Goal: Task Accomplishment & Management: Use online tool/utility

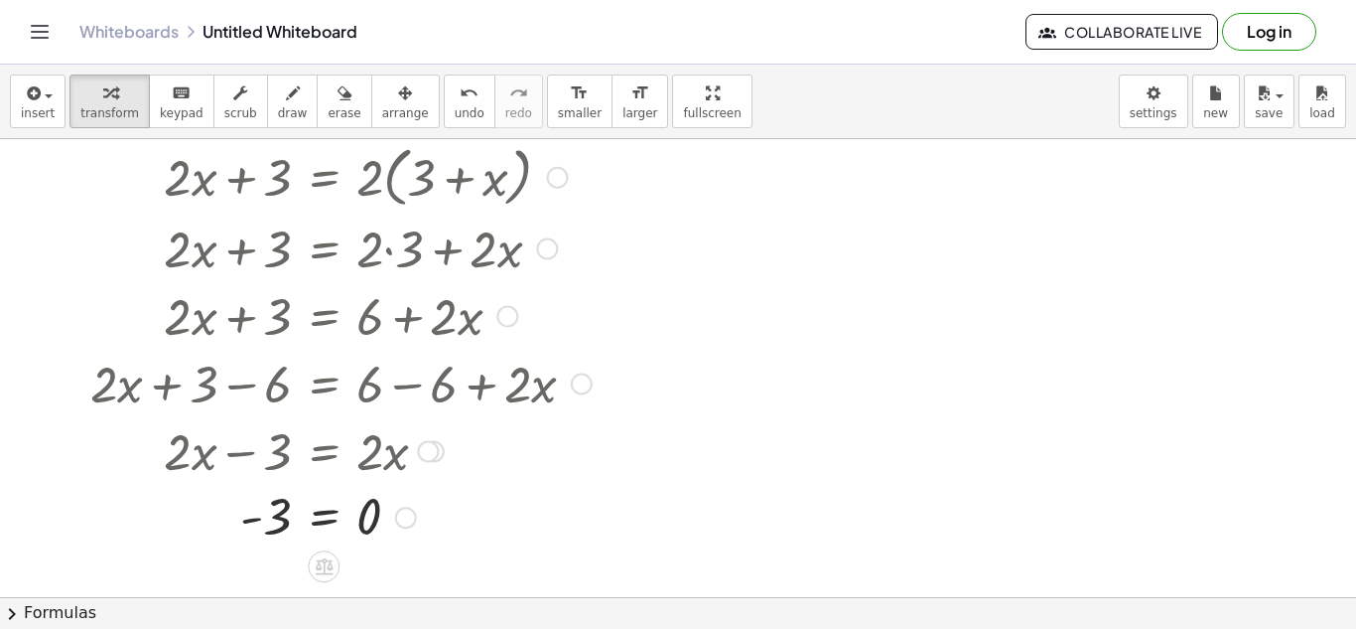
scroll to position [45, 0]
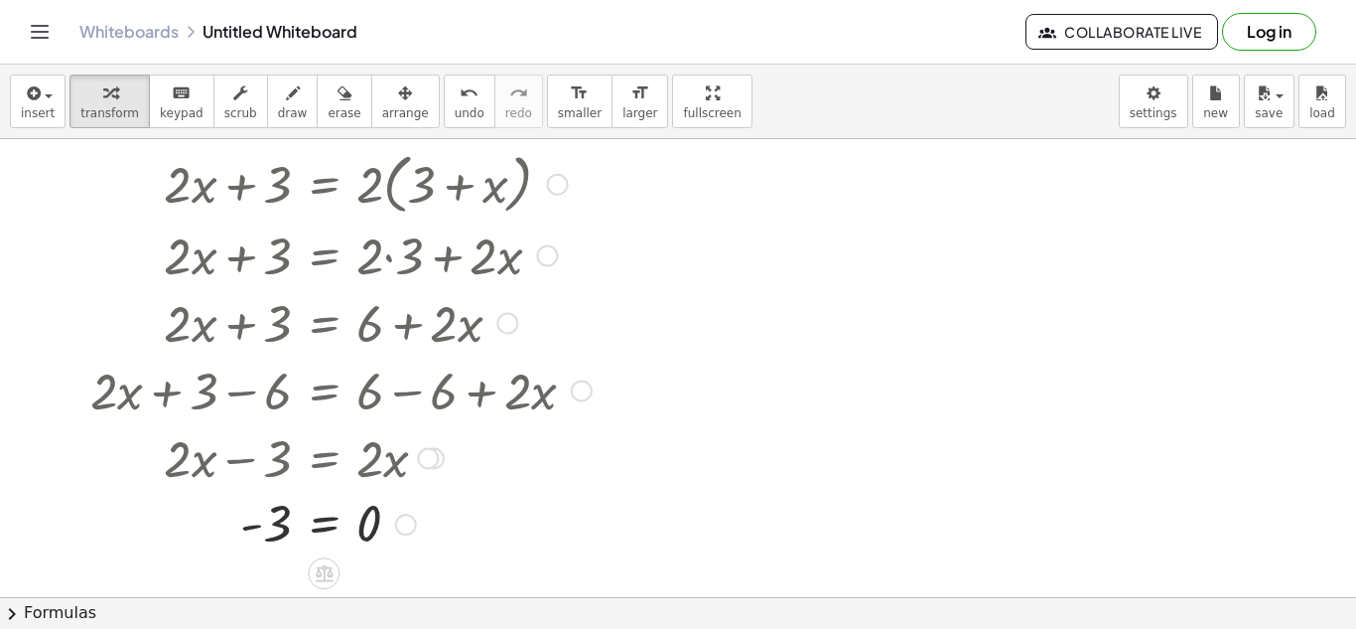
click at [555, 188] on div at bounding box center [558, 185] width 22 height 22
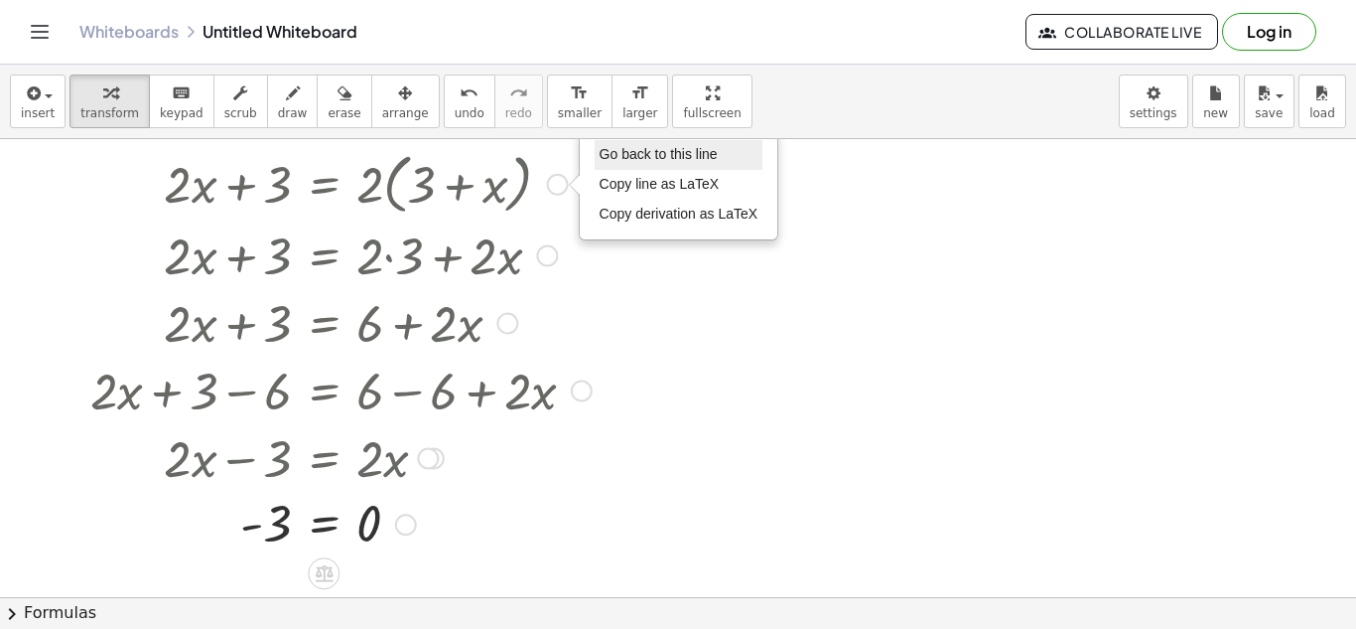
click at [608, 160] on span "Go back to this line" at bounding box center [659, 154] width 118 height 16
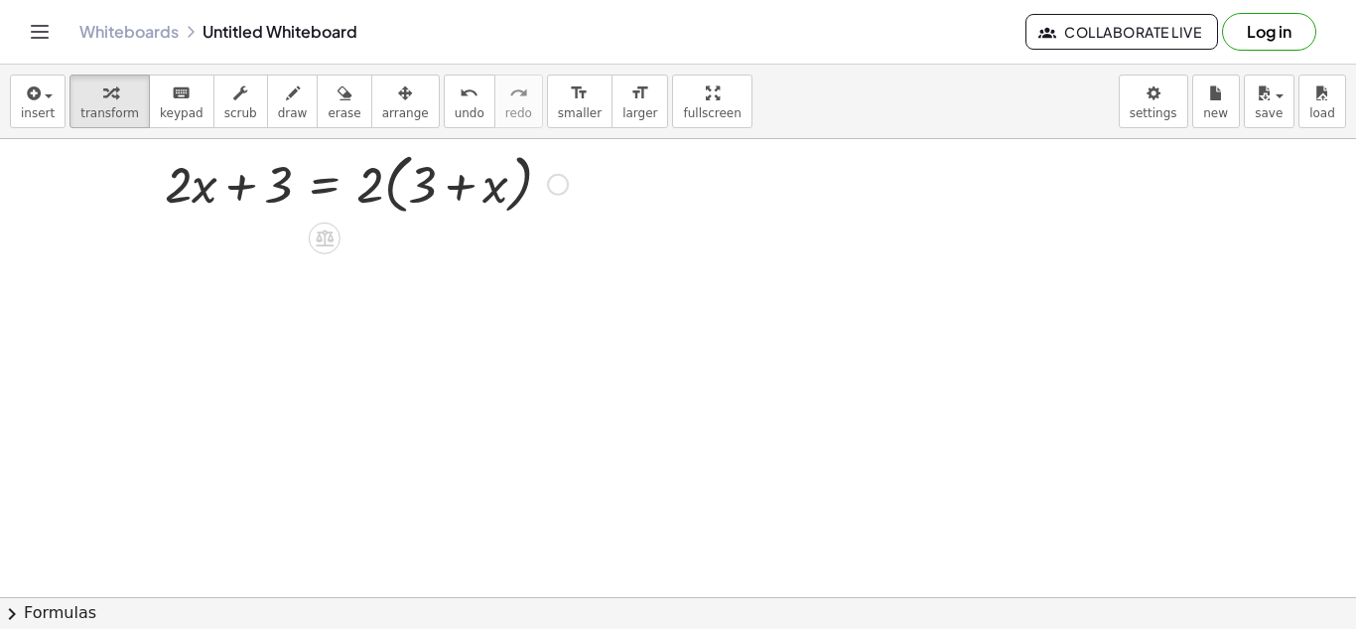
click at [555, 191] on div "Go back to this line Copy line as LaTeX Copy derivation as LaTeX" at bounding box center [558, 185] width 22 height 22
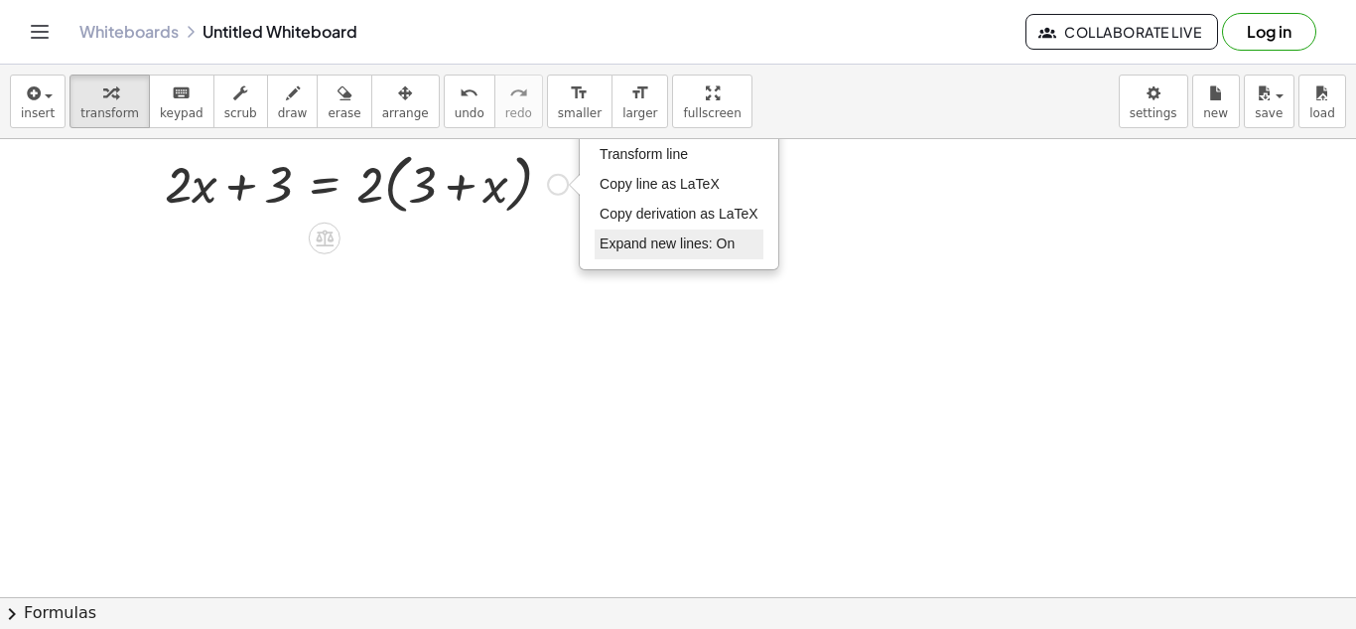
scroll to position [0, 0]
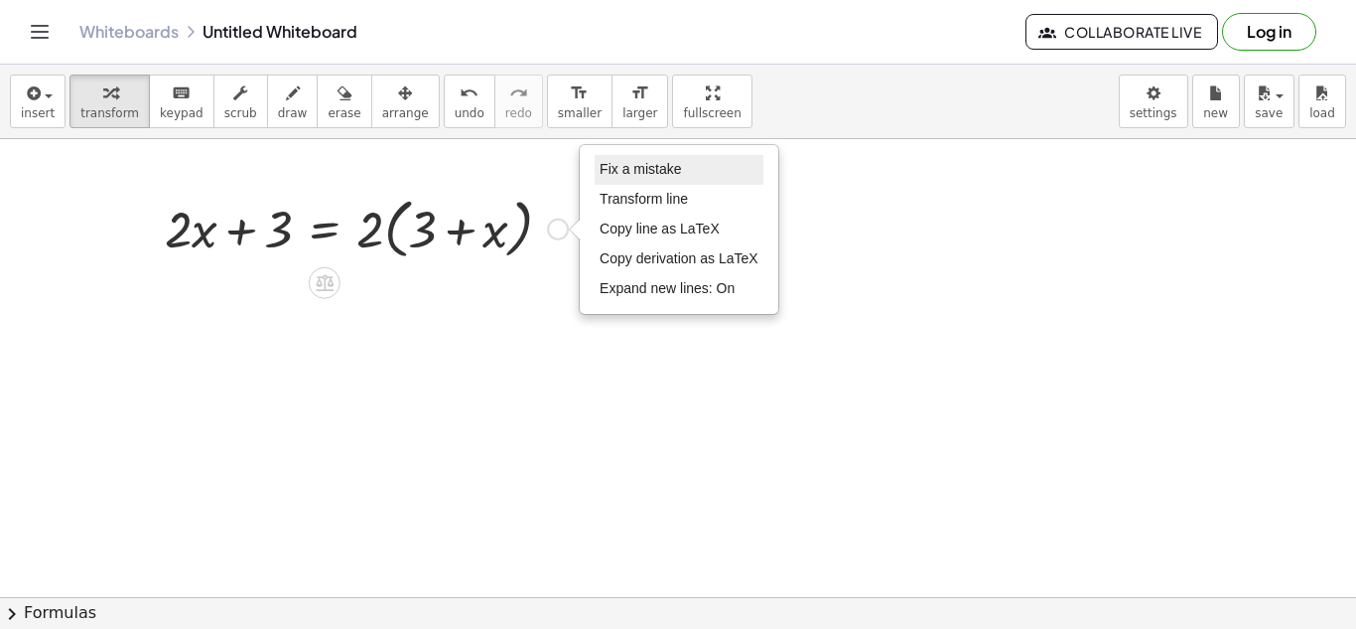
click at [635, 176] on span "Fix a mistake" at bounding box center [640, 169] width 81 height 16
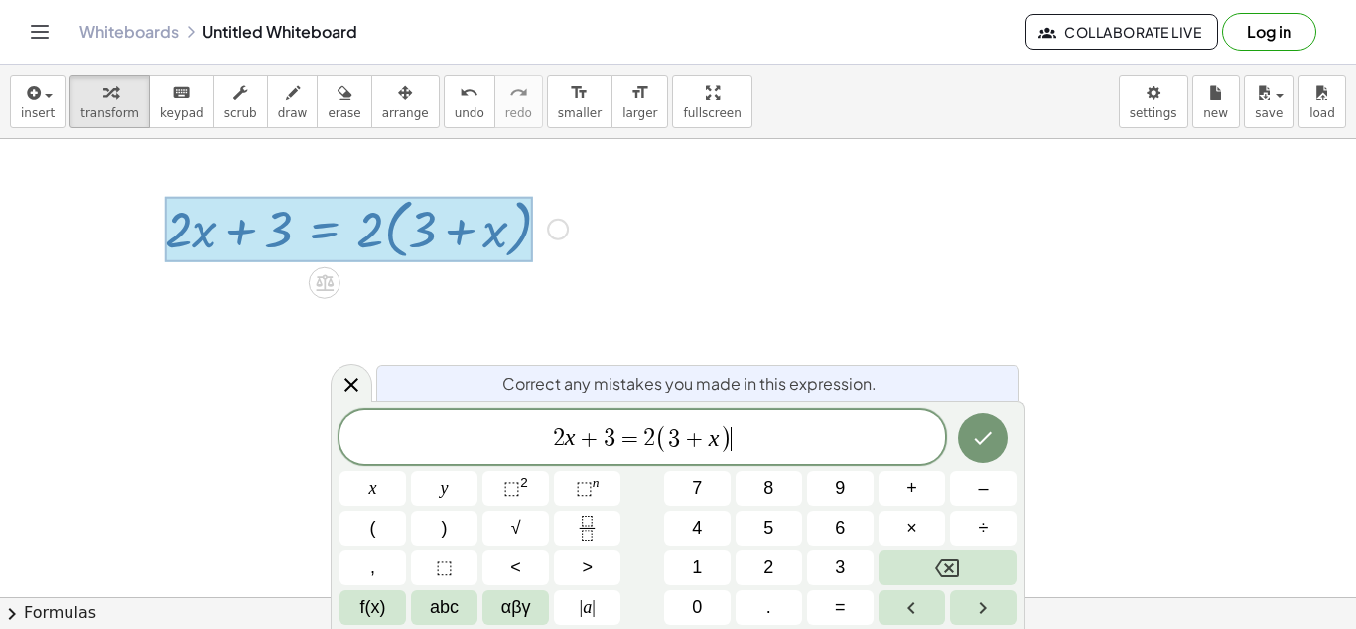
click at [608, 423] on span "2 x + 3 = 2 ( 3 + x ) ​" at bounding box center [643, 438] width 606 height 33
click at [692, 424] on span "( 3 ​ + x )" at bounding box center [693, 438] width 76 height 29
click at [994, 432] on icon "Done" at bounding box center [983, 438] width 24 height 24
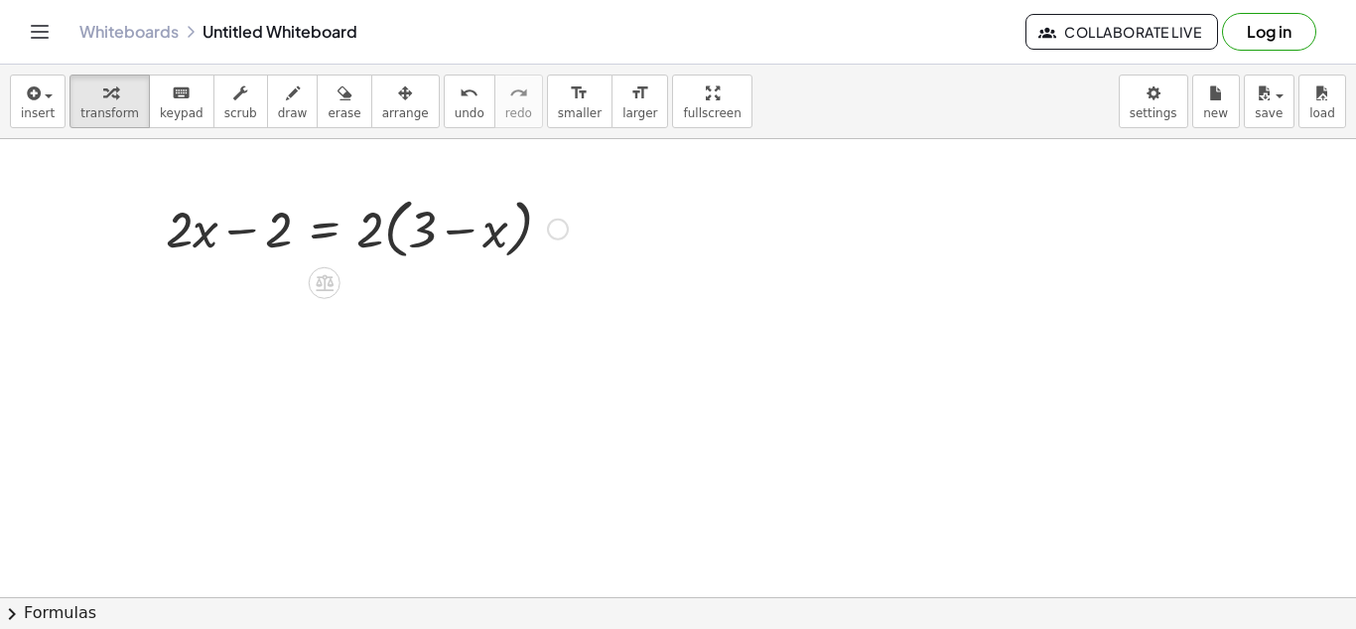
click at [491, 240] on div at bounding box center [367, 227] width 422 height 75
click at [439, 235] on div at bounding box center [367, 227] width 422 height 75
click at [392, 225] on div at bounding box center [367, 227] width 422 height 75
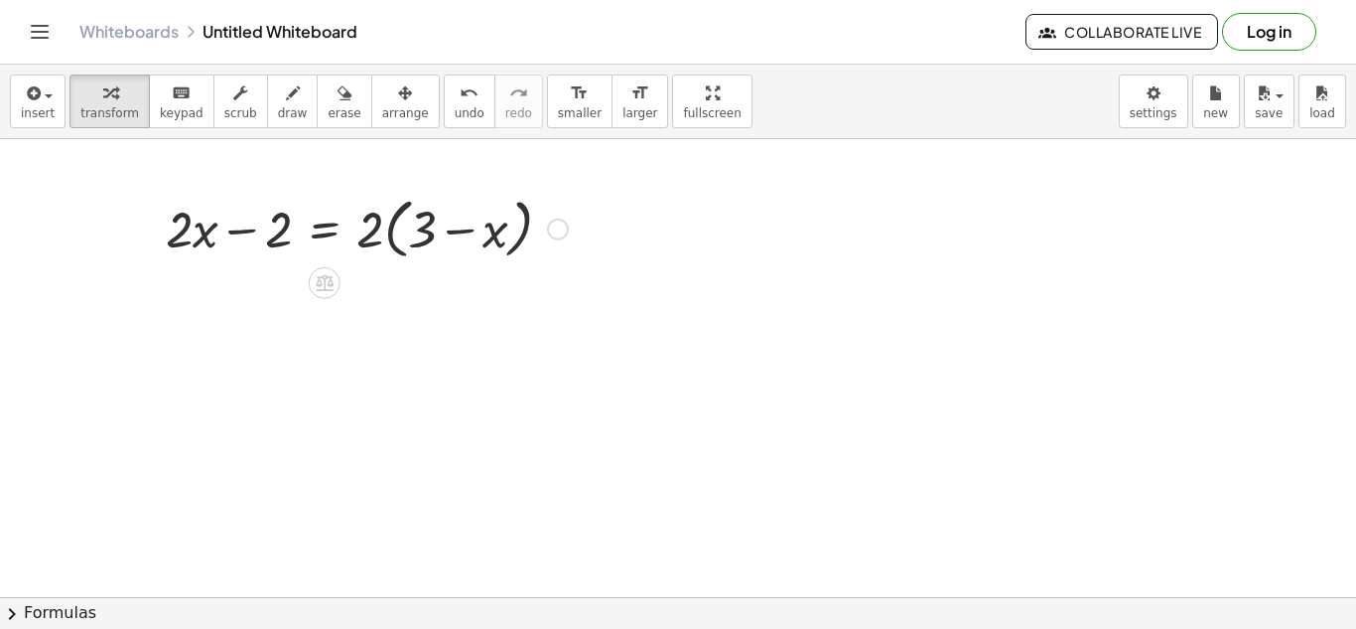
click at [392, 225] on div at bounding box center [367, 227] width 422 height 75
click at [392, 225] on div at bounding box center [362, 228] width 412 height 68
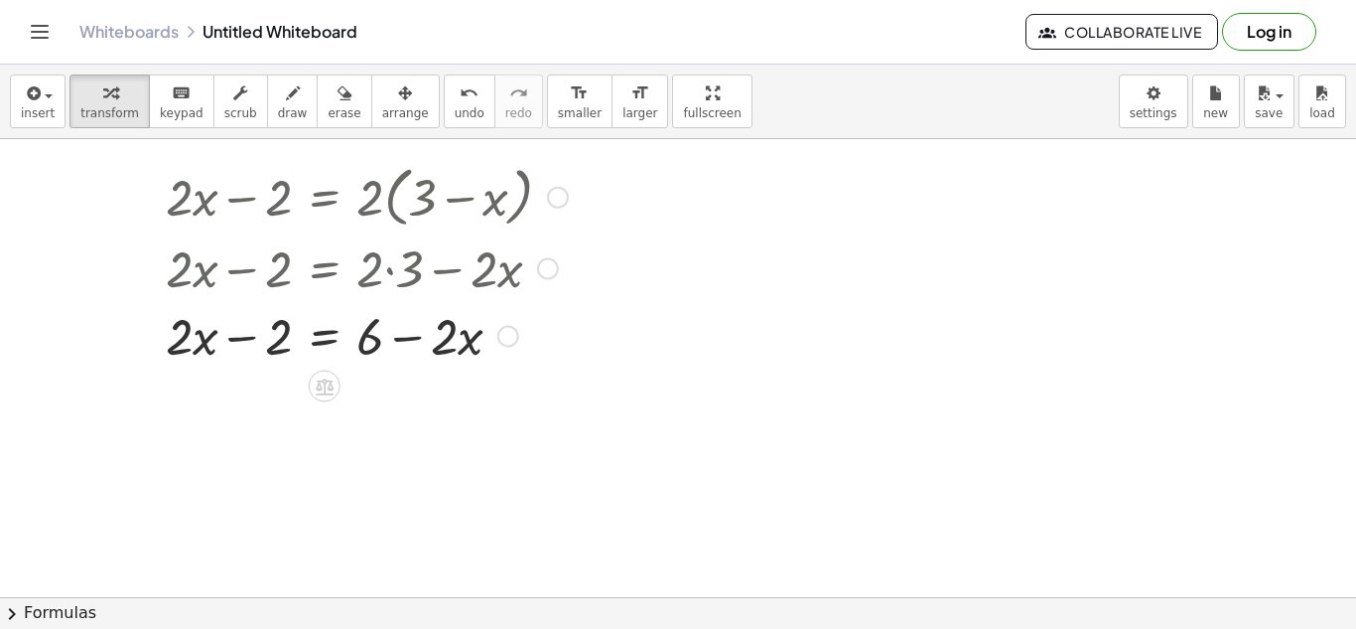
scroll to position [40, 0]
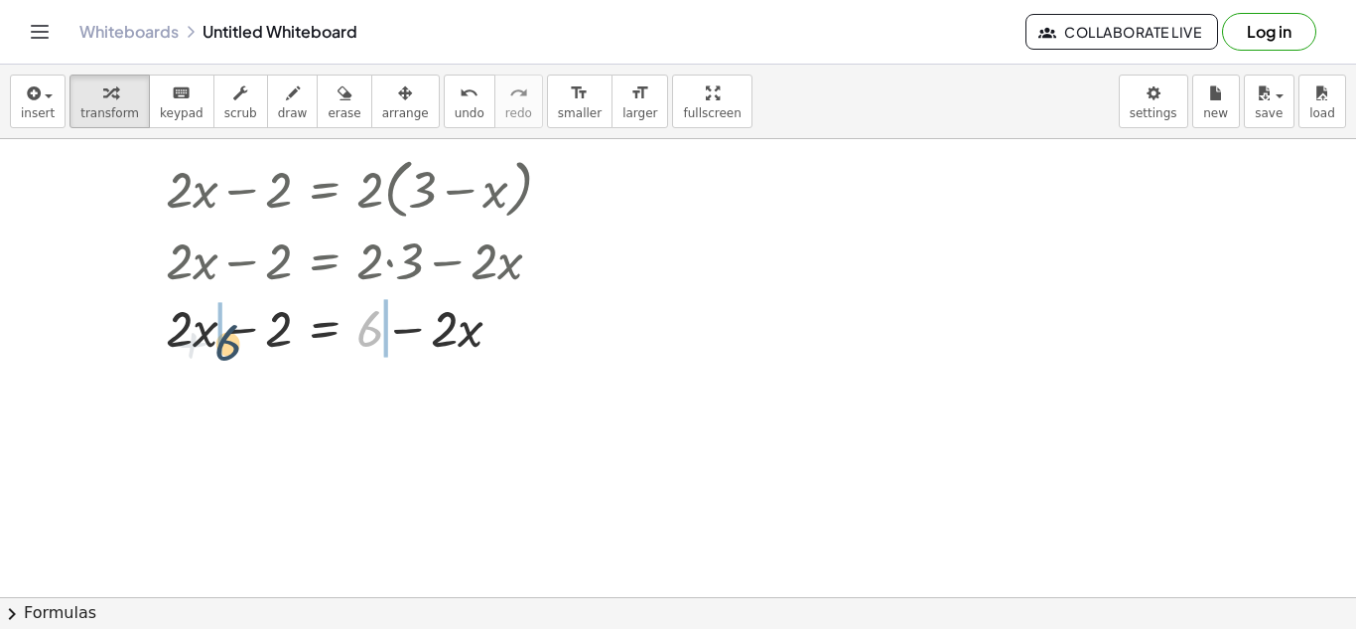
drag, startPoint x: 364, startPoint y: 325, endPoint x: 214, endPoint y: 338, distance: 150.5
click at [214, 338] on div at bounding box center [367, 327] width 422 height 68
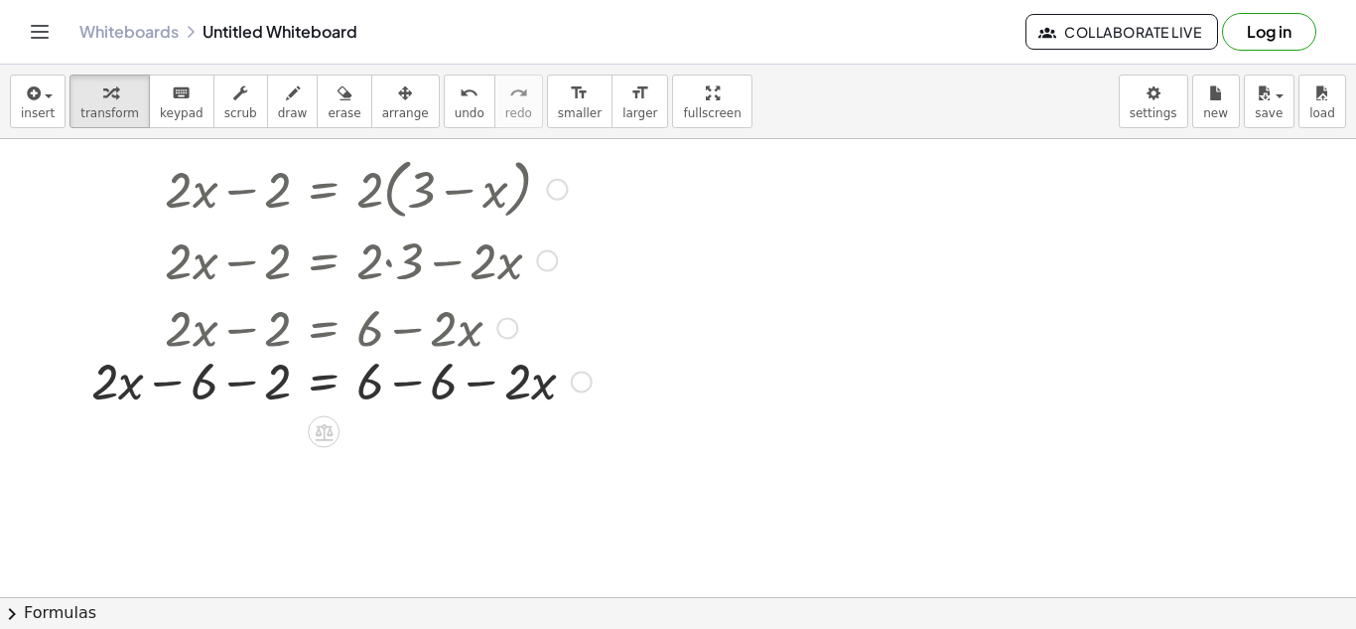
click at [260, 331] on div at bounding box center [341, 327] width 520 height 68
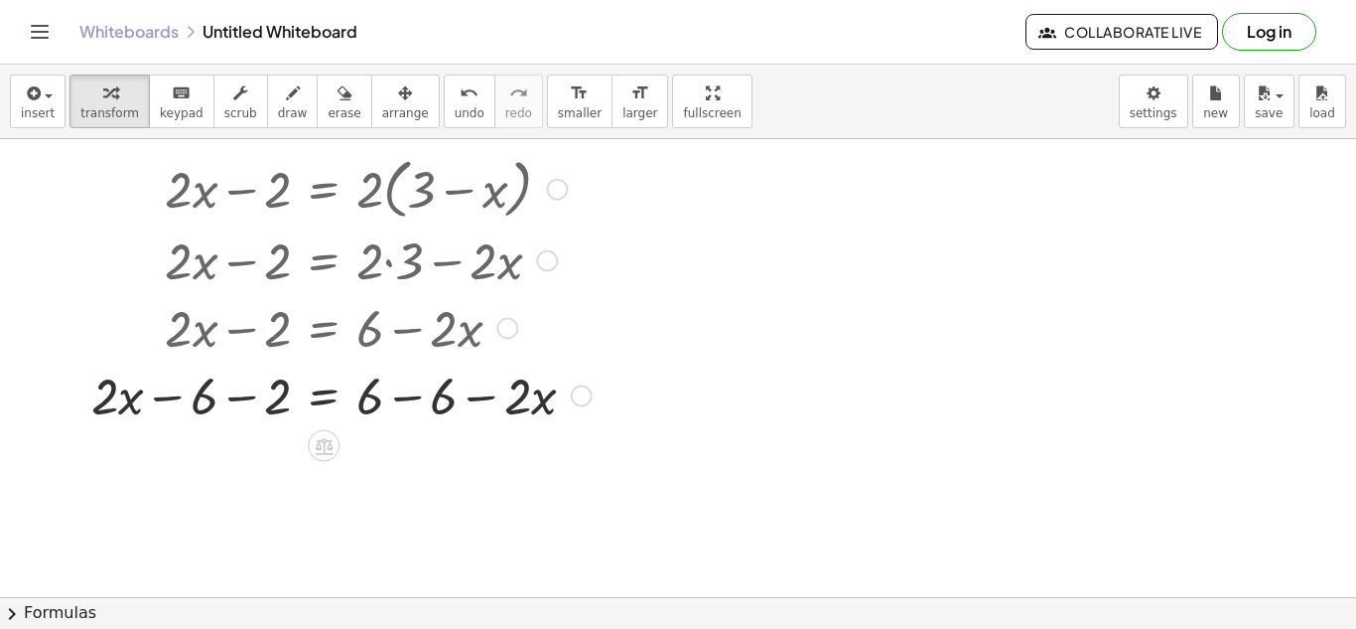
click at [261, 398] on div at bounding box center [341, 394] width 520 height 68
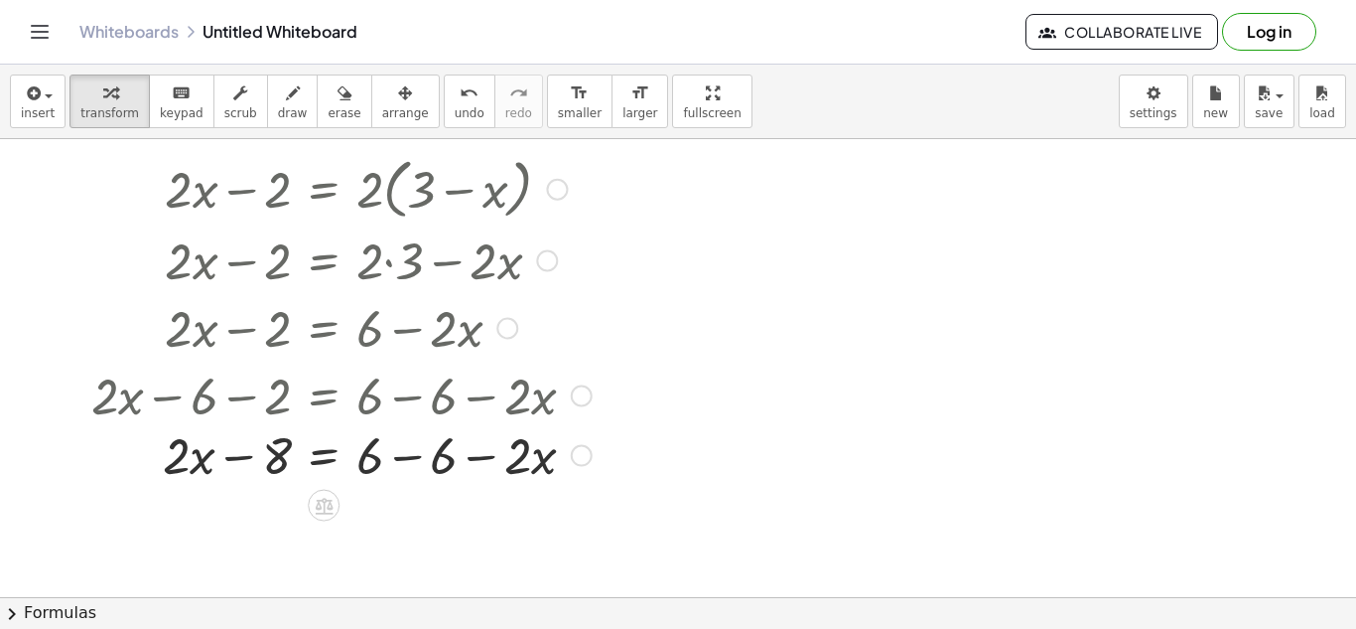
click at [430, 404] on div at bounding box center [341, 394] width 520 height 68
click at [430, 469] on div at bounding box center [341, 462] width 520 height 68
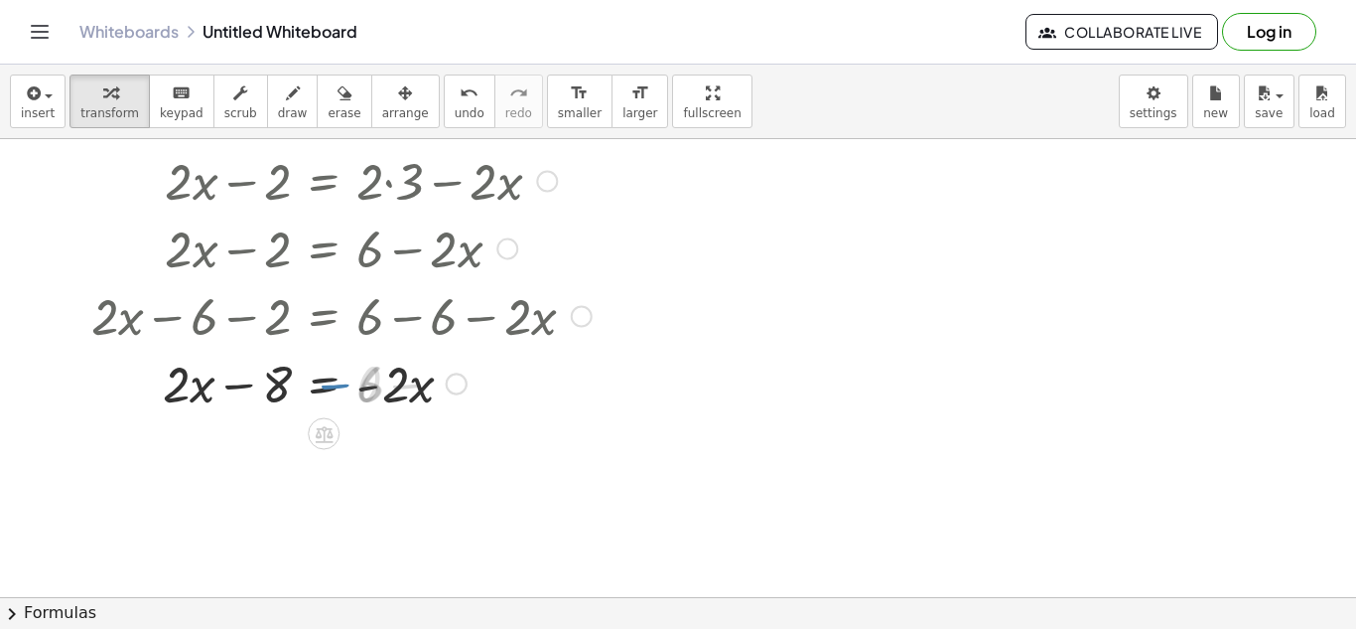
scroll to position [120, 0]
drag, startPoint x: 198, startPoint y: 385, endPoint x: 248, endPoint y: 403, distance: 53.7
click at [248, 403] on div at bounding box center [336, 382] width 511 height 68
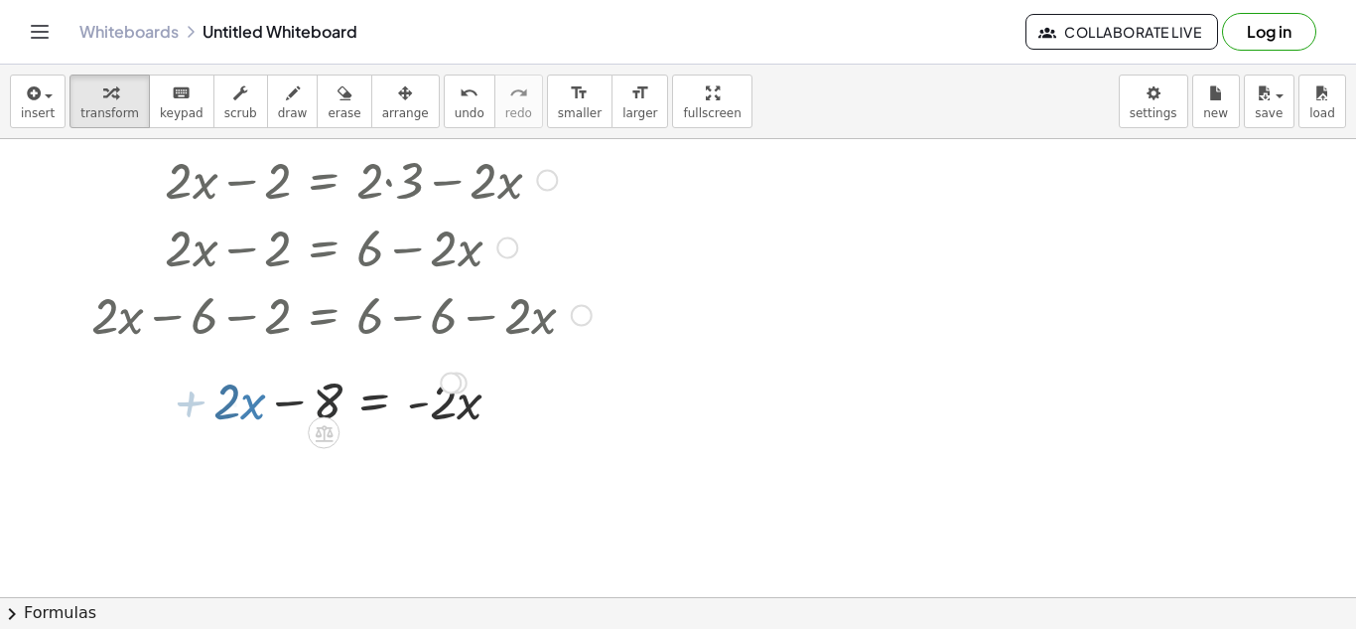
click at [248, 403] on div at bounding box center [341, 382] width 520 height 68
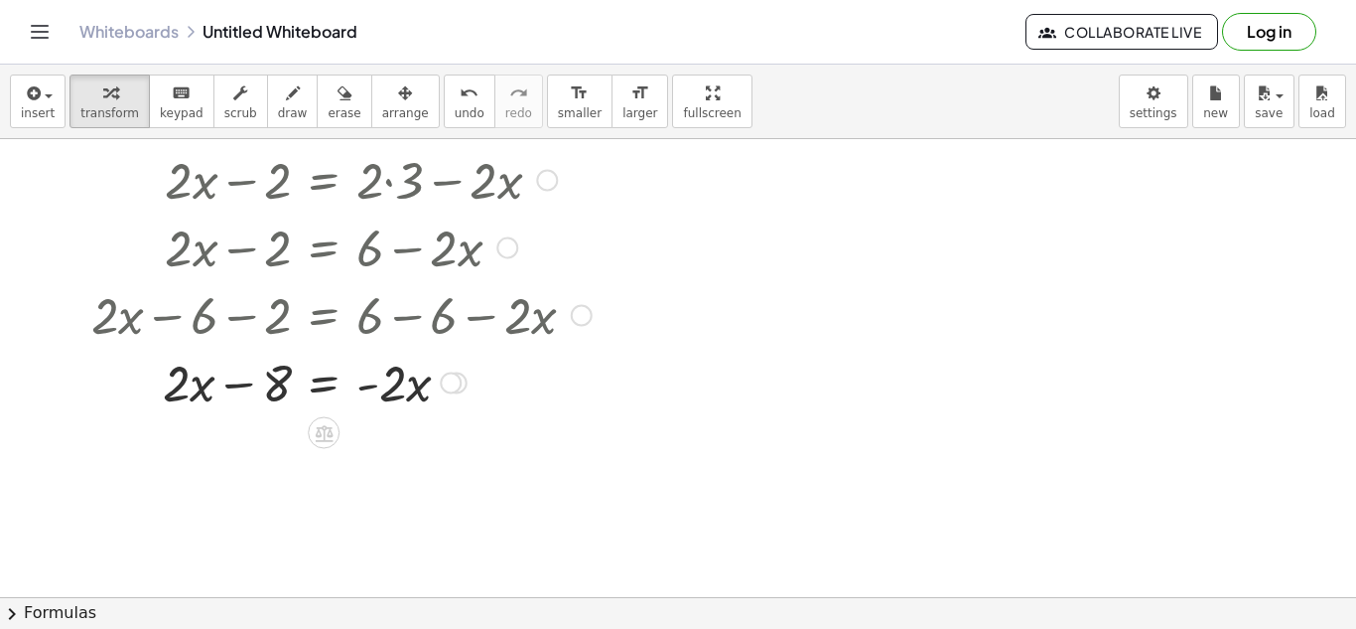
click at [201, 389] on div at bounding box center [341, 382] width 520 height 68
drag, startPoint x: 192, startPoint y: 389, endPoint x: 453, endPoint y: 413, distance: 262.3
click at [453, 413] on div at bounding box center [336, 382] width 511 height 68
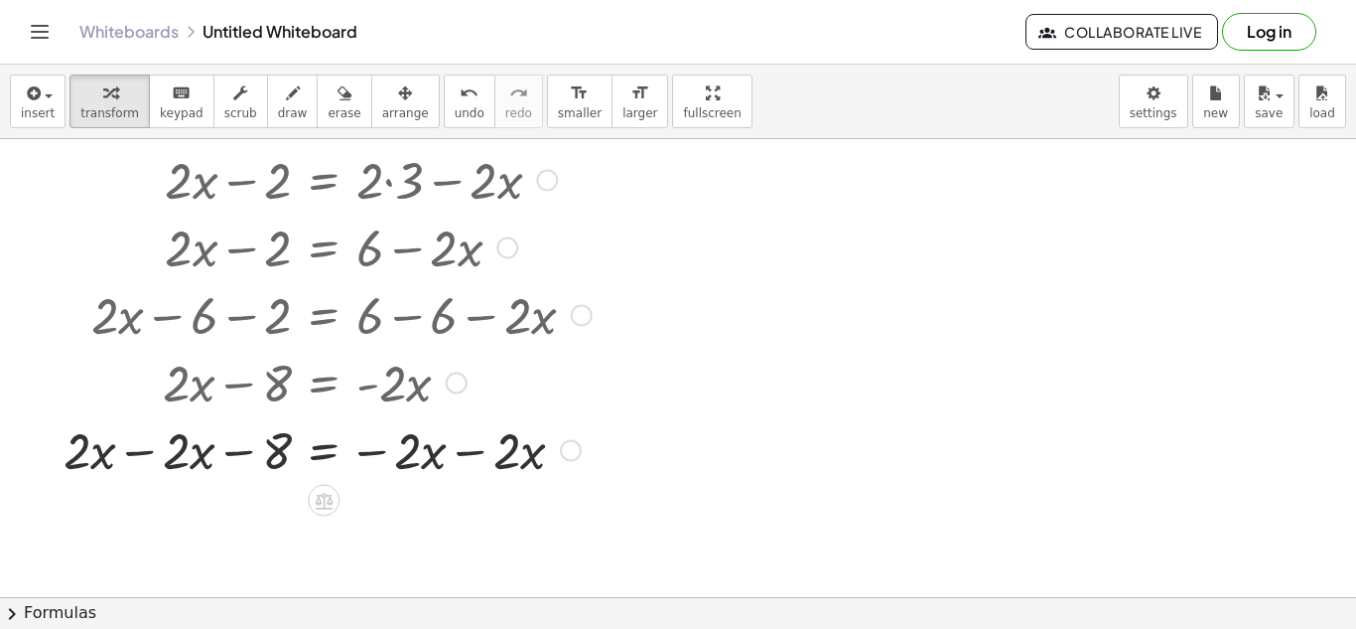
click at [439, 467] on div at bounding box center [328, 449] width 548 height 68
click at [409, 457] on div at bounding box center [328, 449] width 548 height 68
click at [501, 462] on div at bounding box center [328, 449] width 548 height 68
click at [411, 458] on div at bounding box center [328, 449] width 548 height 68
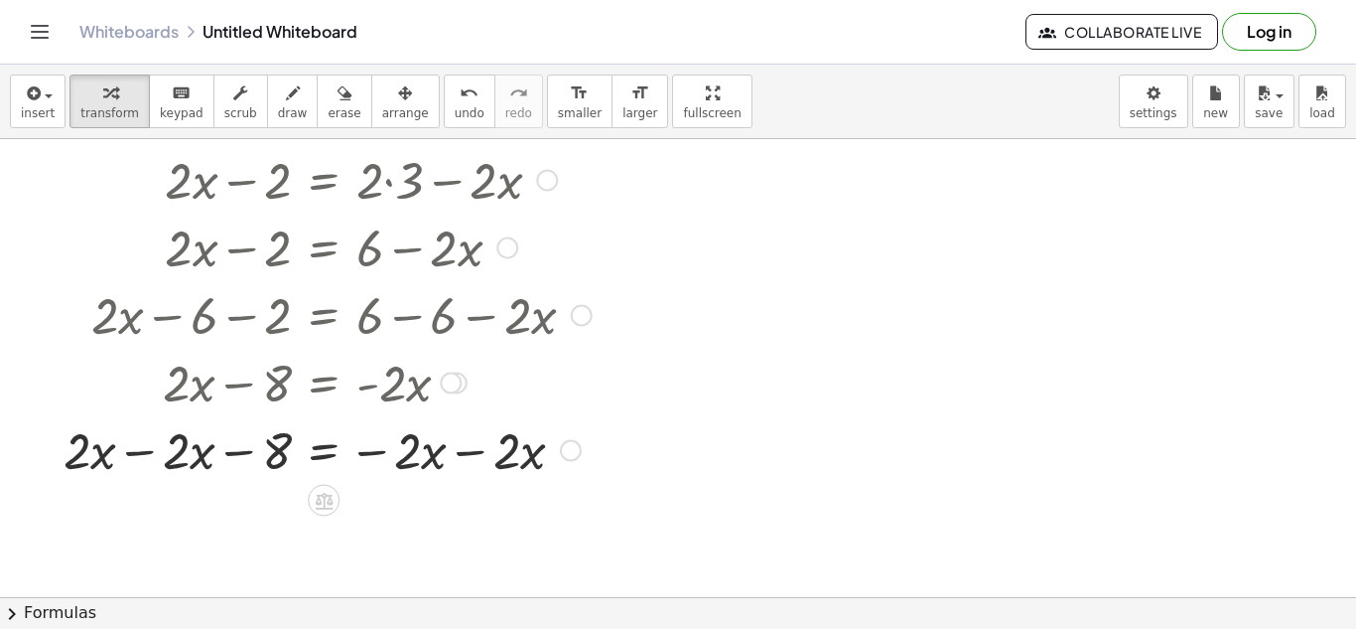
click at [411, 458] on div at bounding box center [328, 449] width 548 height 68
drag, startPoint x: 502, startPoint y: 459, endPoint x: 441, endPoint y: 464, distance: 61.8
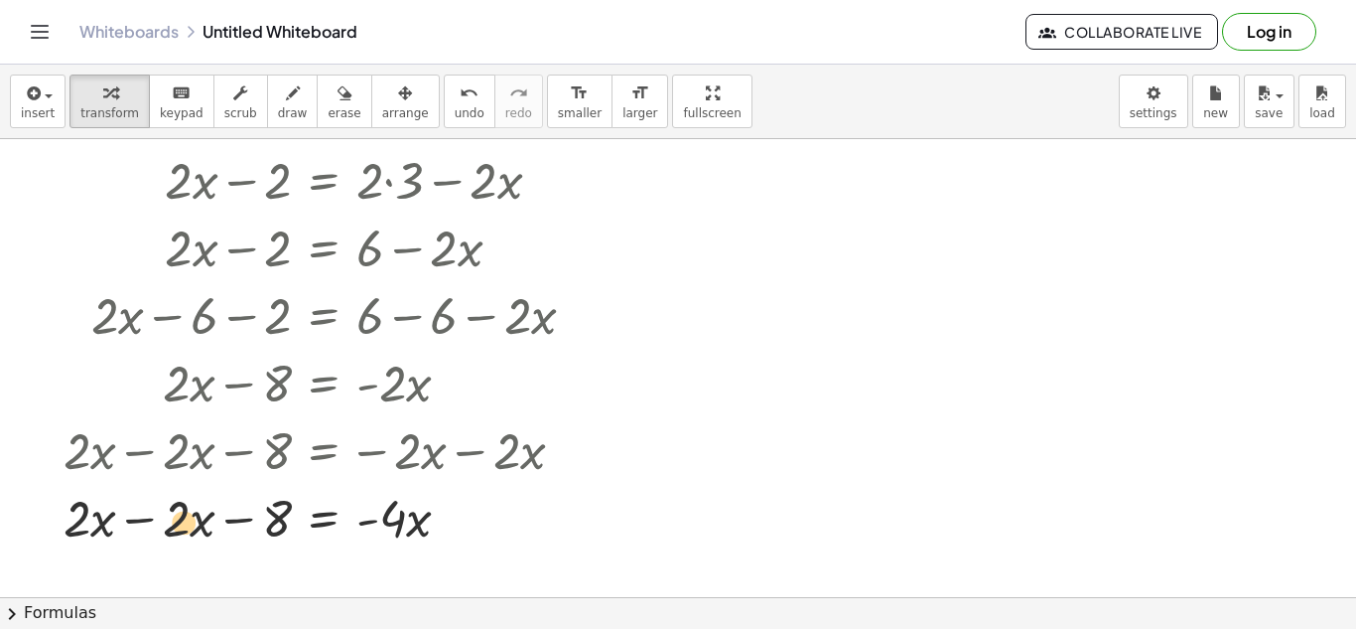
drag, startPoint x: 196, startPoint y: 518, endPoint x: 182, endPoint y: 524, distance: 15.1
click at [182, 524] on div at bounding box center [328, 517] width 548 height 68
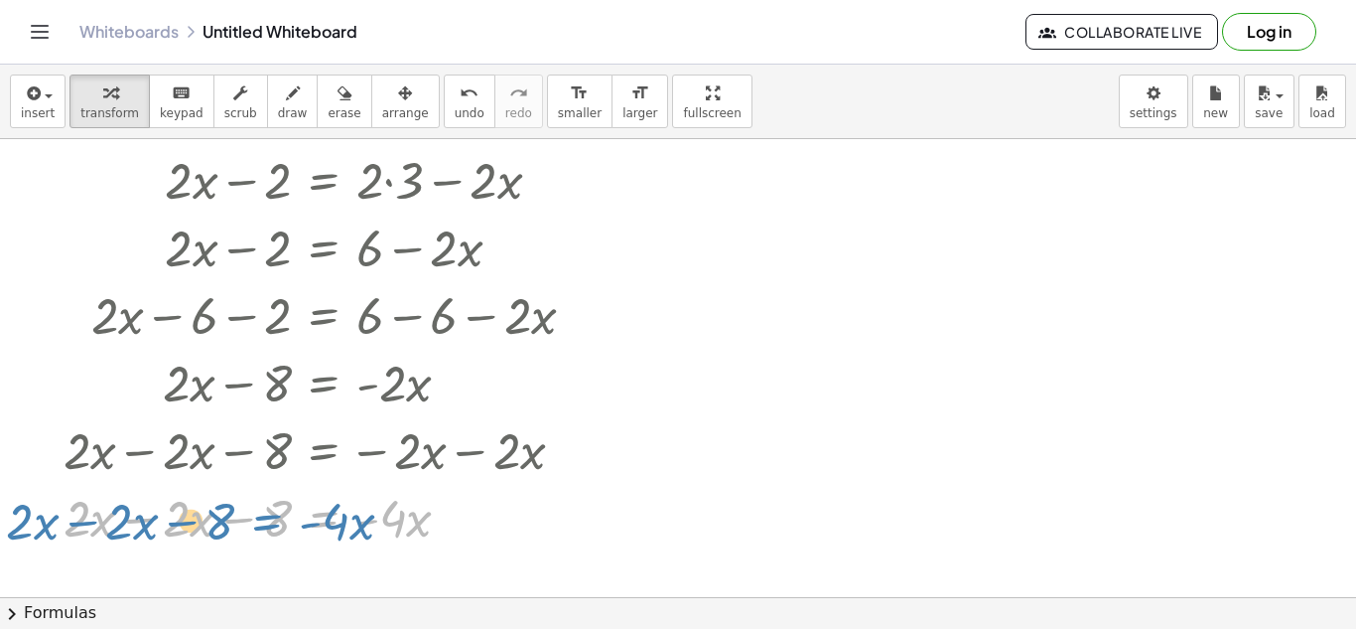
drag, startPoint x: 182, startPoint y: 524, endPoint x: 144, endPoint y: 529, distance: 38.1
click at [144, 529] on div at bounding box center [328, 517] width 548 height 68
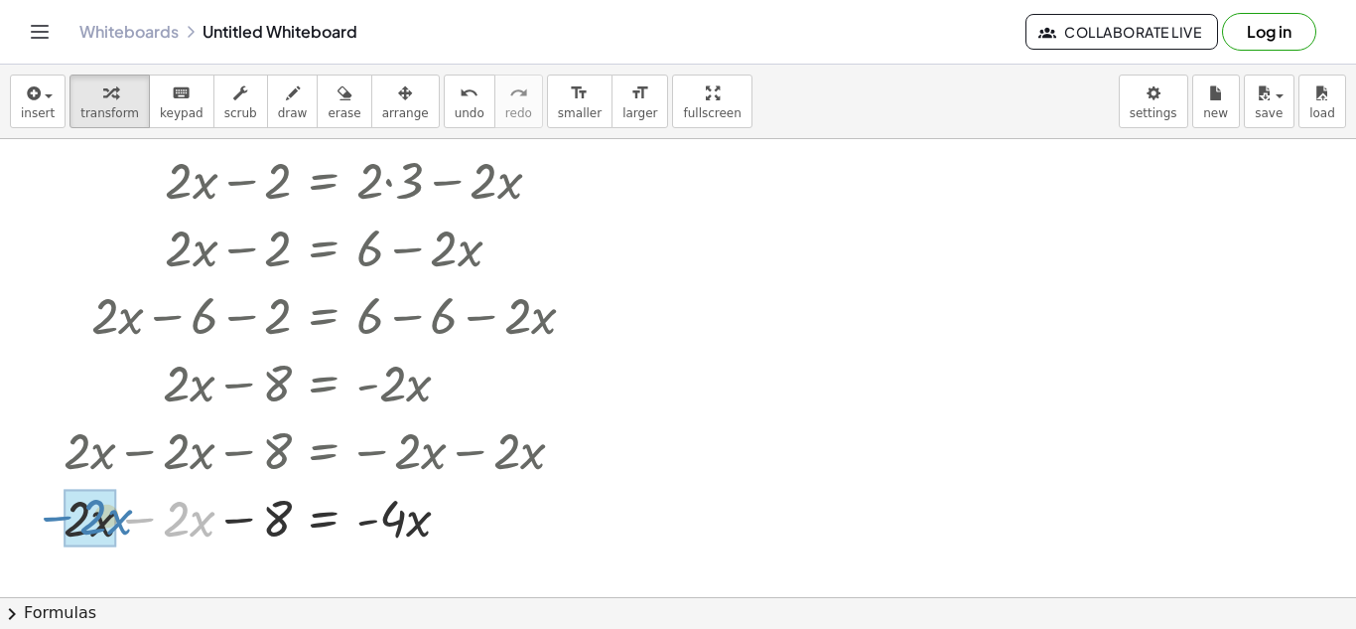
drag, startPoint x: 174, startPoint y: 526, endPoint x: 70, endPoint y: 528, distance: 104.3
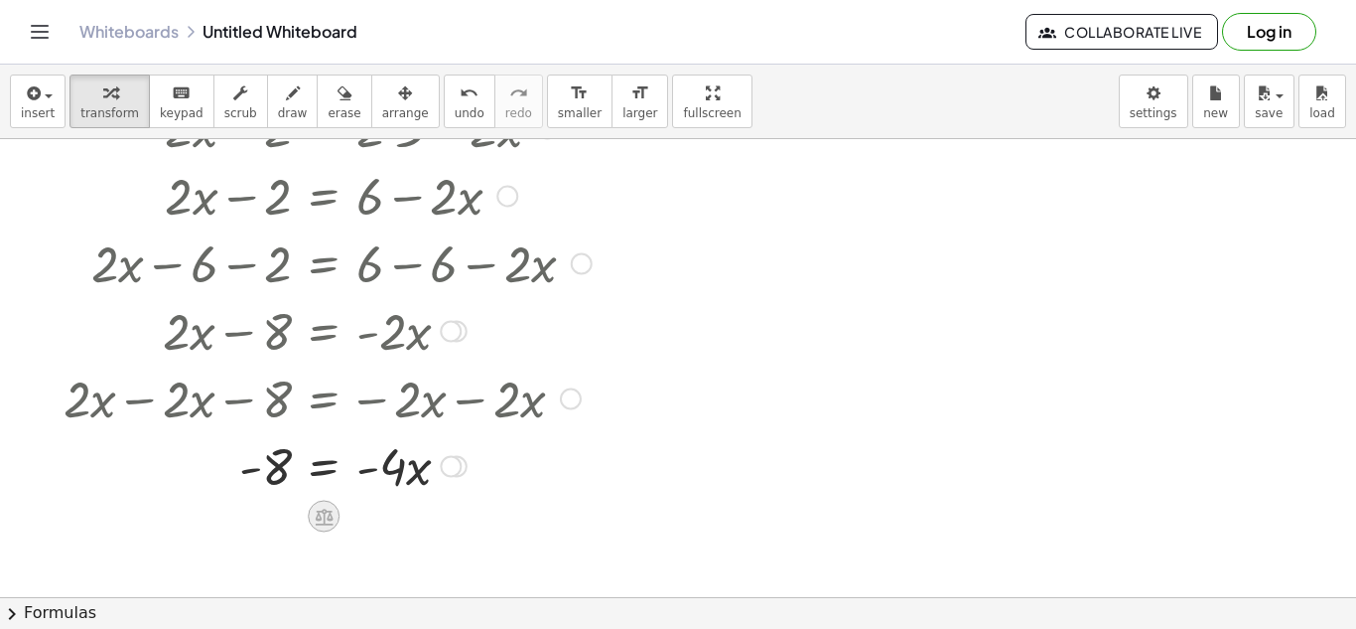
click at [335, 512] on div at bounding box center [324, 516] width 32 height 32
click at [364, 510] on span "÷" at bounding box center [363, 516] width 11 height 29
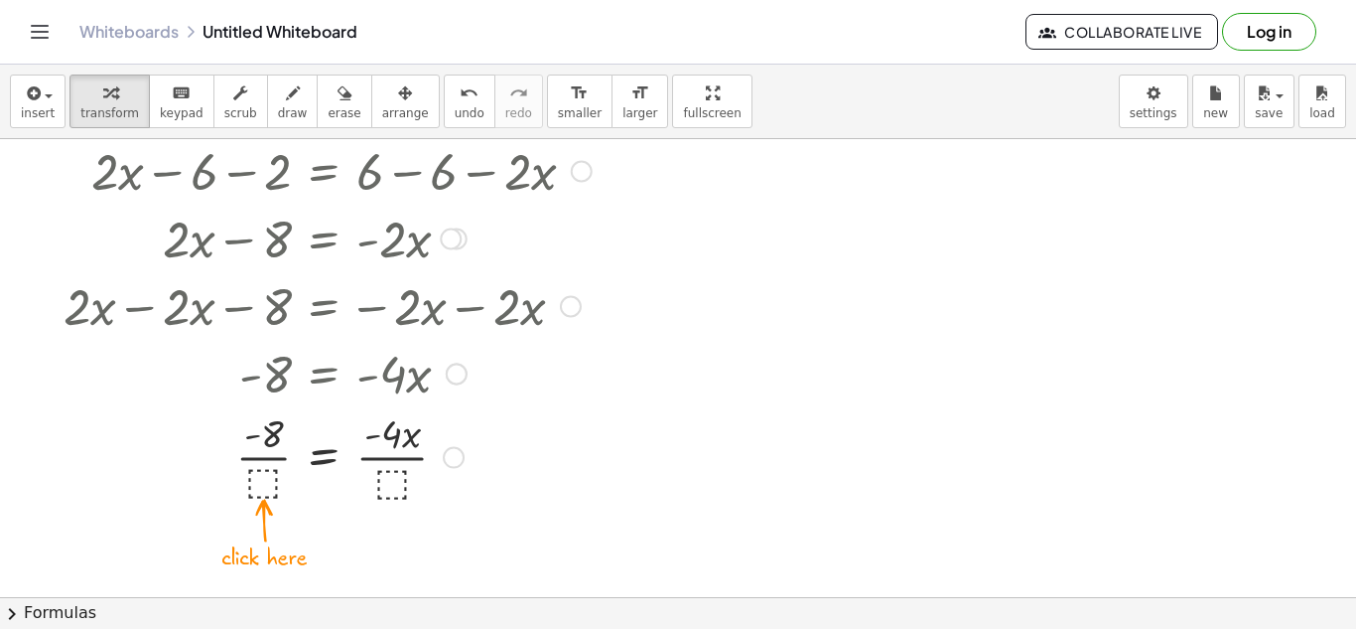
scroll to position [271, 0]
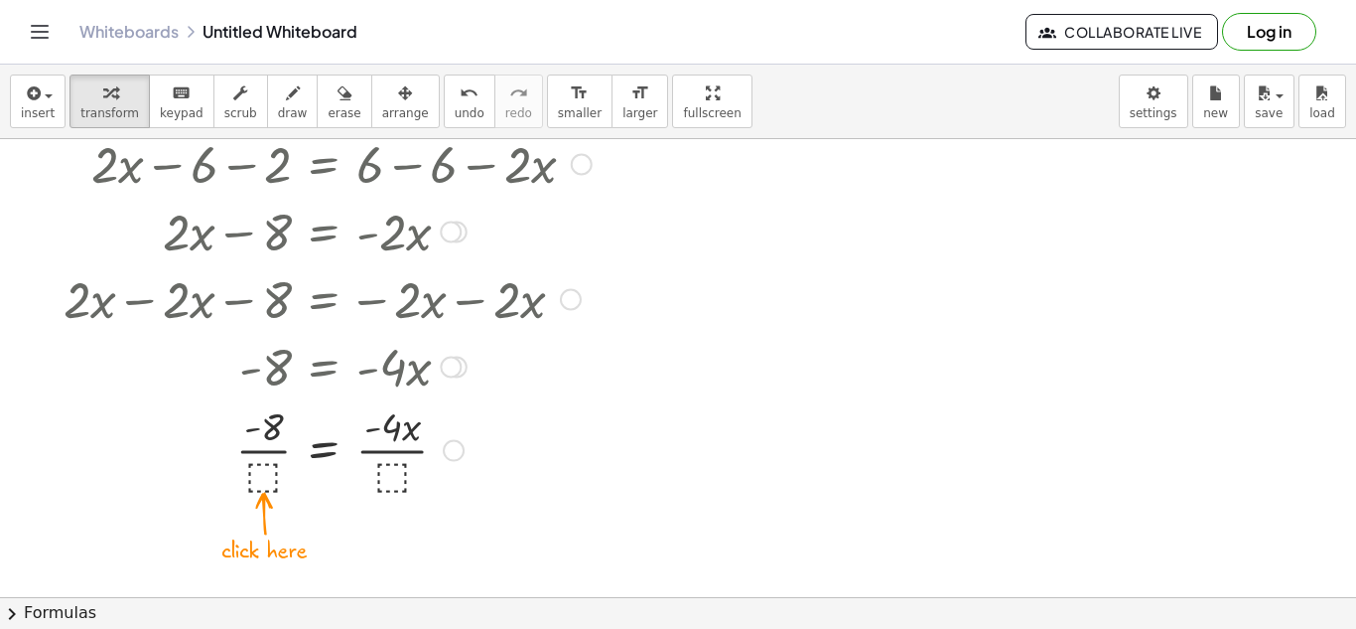
click at [266, 483] on div at bounding box center [328, 447] width 548 height 99
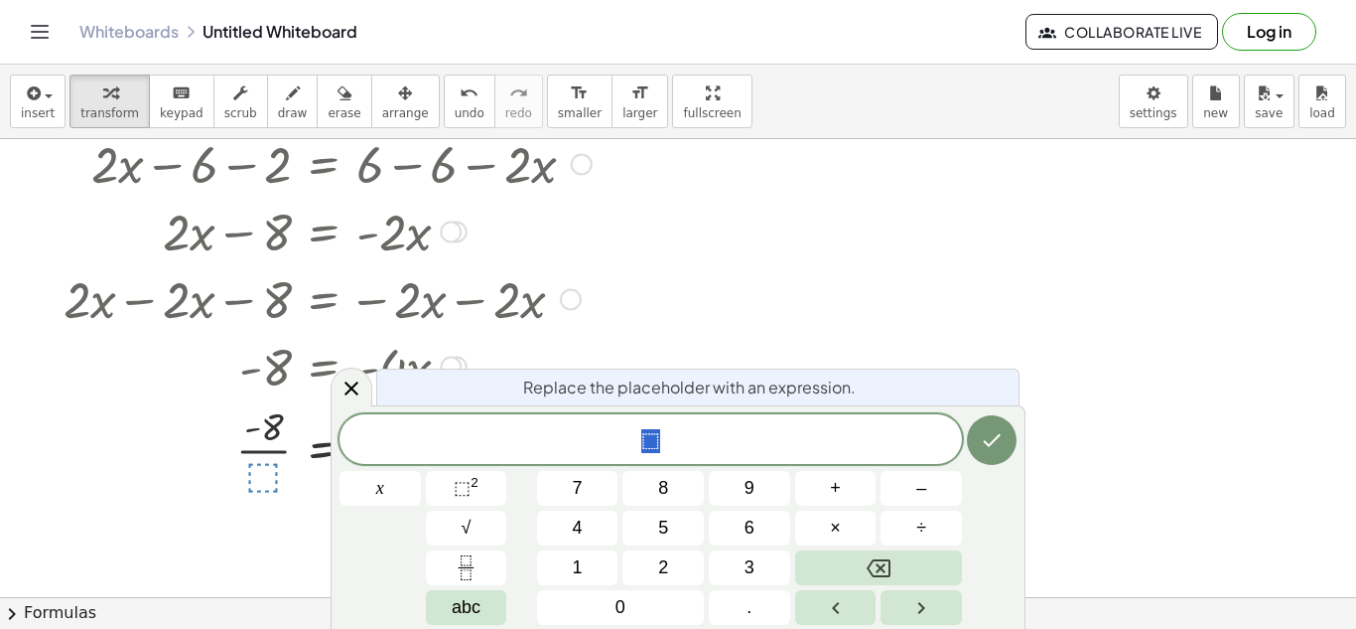
scroll to position [10, 0]
click at [955, 381] on div "Replace the placeholder with an expression." at bounding box center [697, 386] width 643 height 37
click at [765, 404] on div "Replace the placeholder with an expression." at bounding box center [697, 386] width 643 height 37
click at [359, 402] on div at bounding box center [352, 386] width 42 height 39
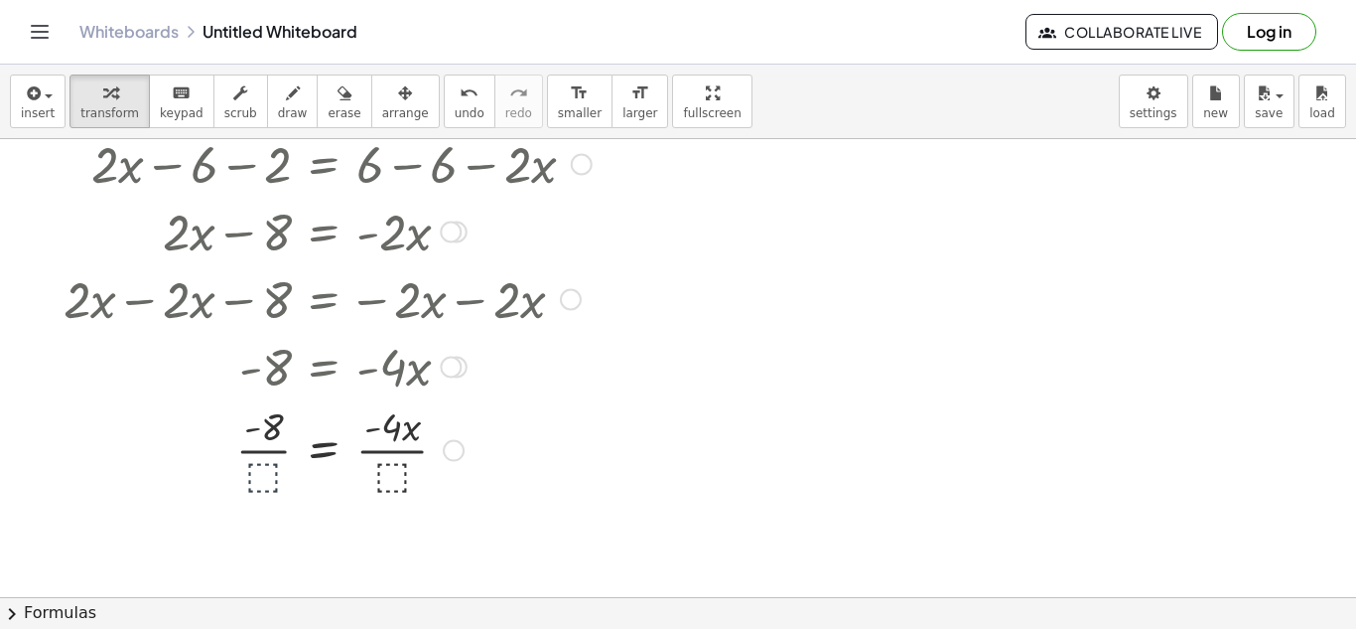
click at [399, 475] on div at bounding box center [328, 447] width 548 height 99
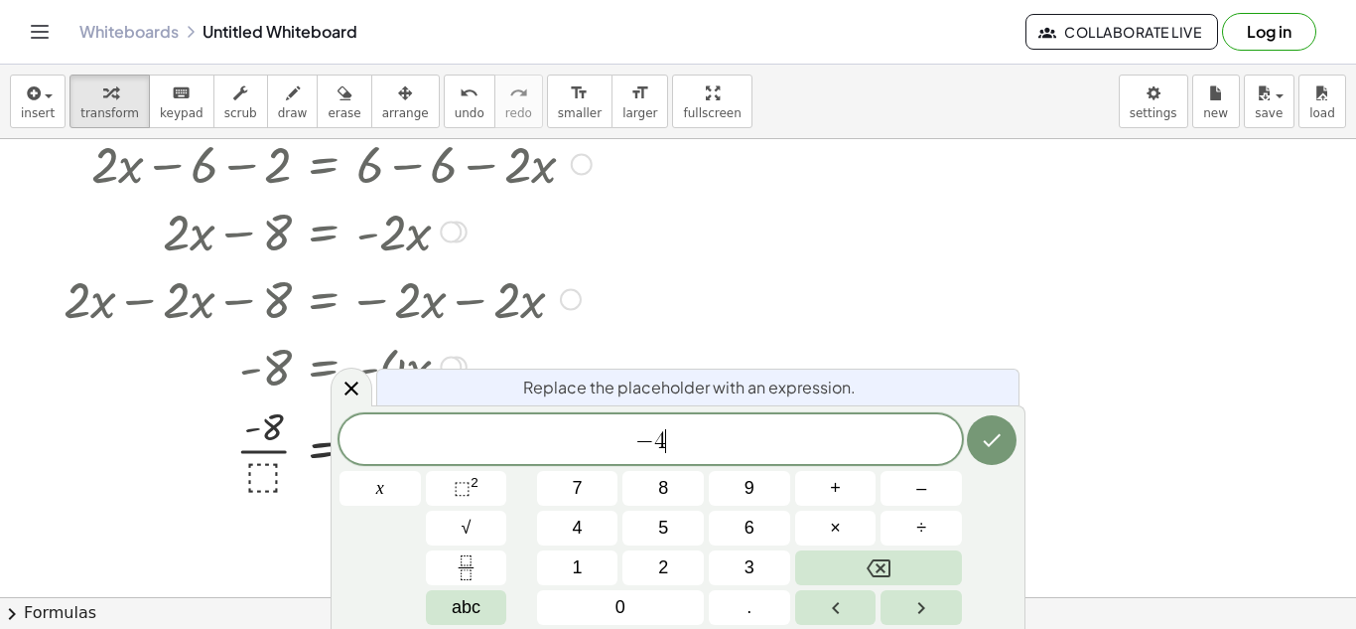
scroll to position [13, 0]
click at [990, 446] on icon "Done" at bounding box center [992, 440] width 24 height 24
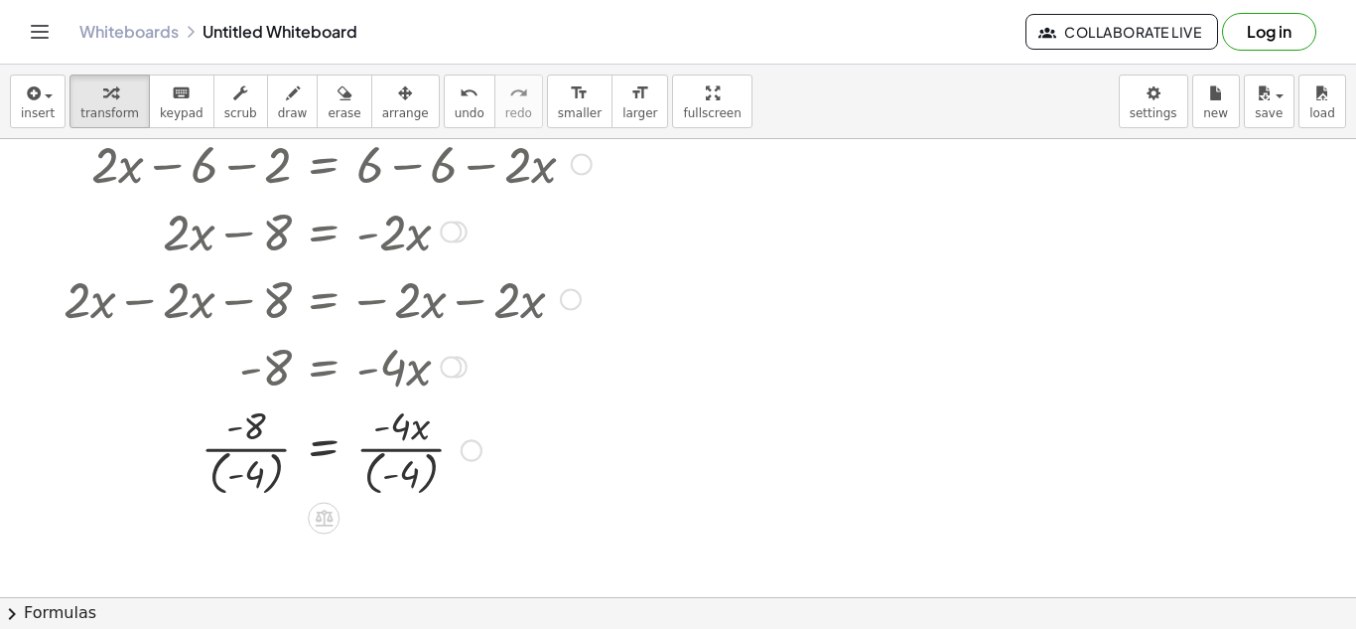
click at [237, 473] on div at bounding box center [328, 448] width 548 height 103
click at [251, 455] on div at bounding box center [328, 448] width 548 height 103
click at [211, 482] on div at bounding box center [328, 448] width 548 height 103
click at [368, 471] on div at bounding box center [328, 448] width 548 height 103
click at [379, 452] on div at bounding box center [328, 447] width 548 height 99
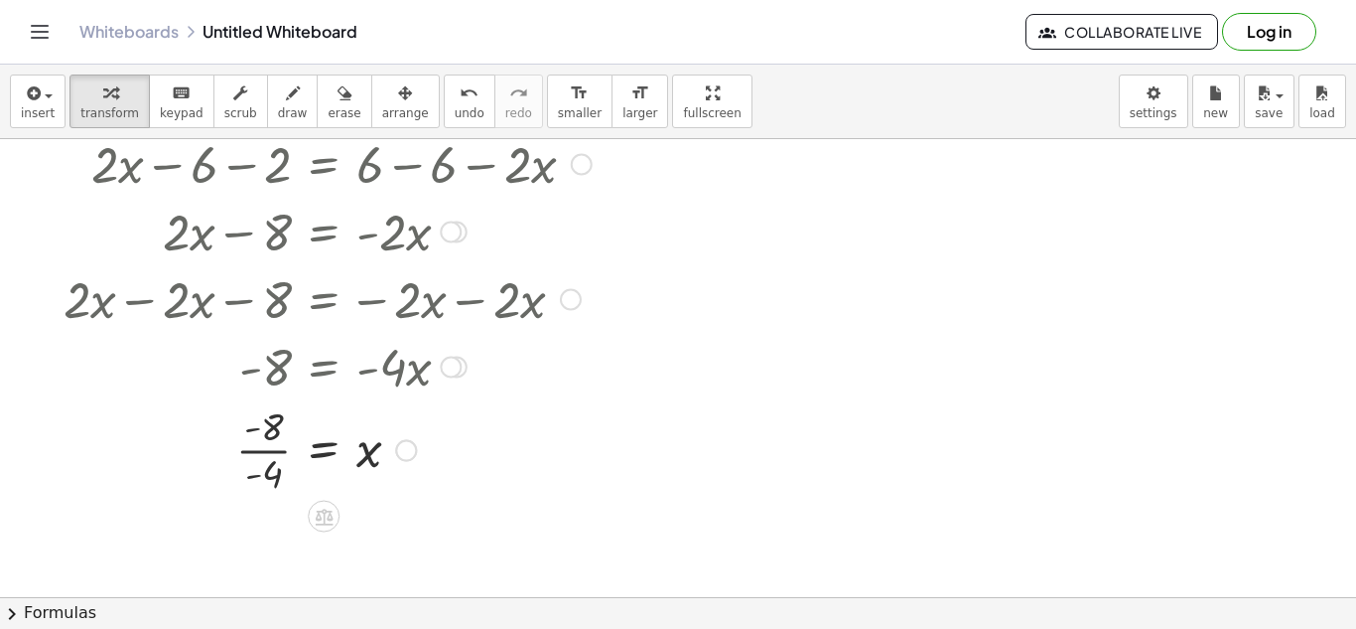
click at [271, 449] on div at bounding box center [328, 447] width 548 height 99
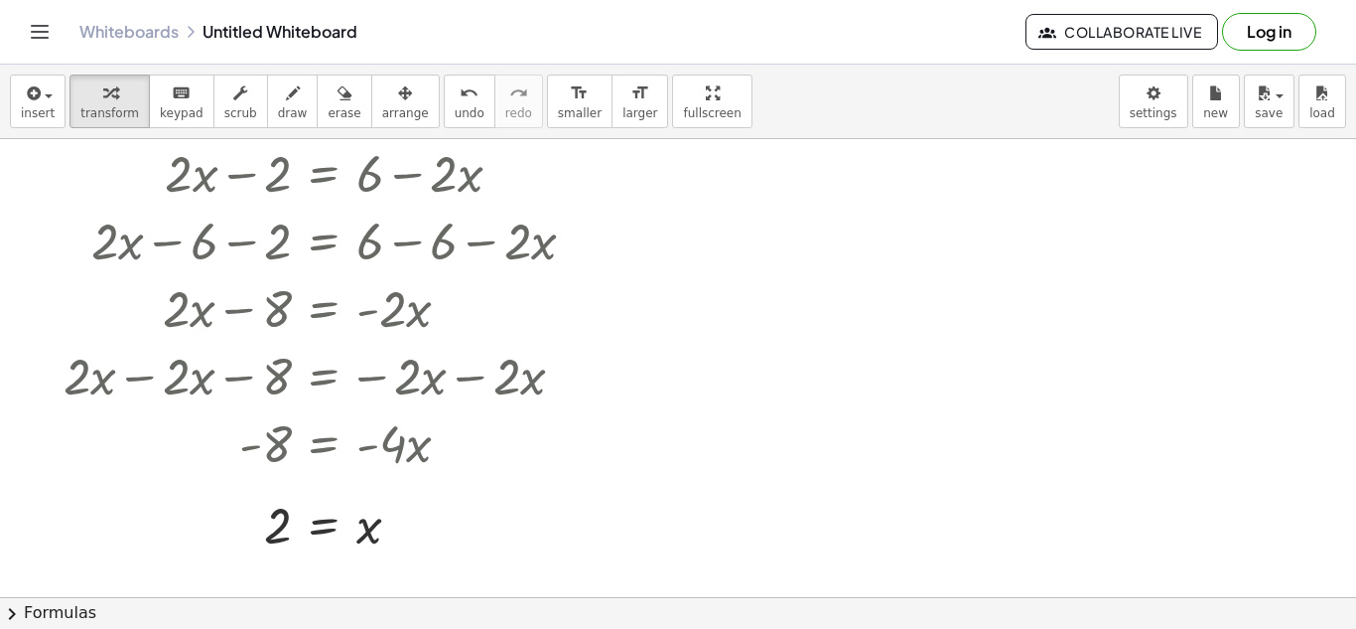
scroll to position [196, 0]
click at [570, 81] on icon "format_size" at bounding box center [579, 93] width 19 height 24
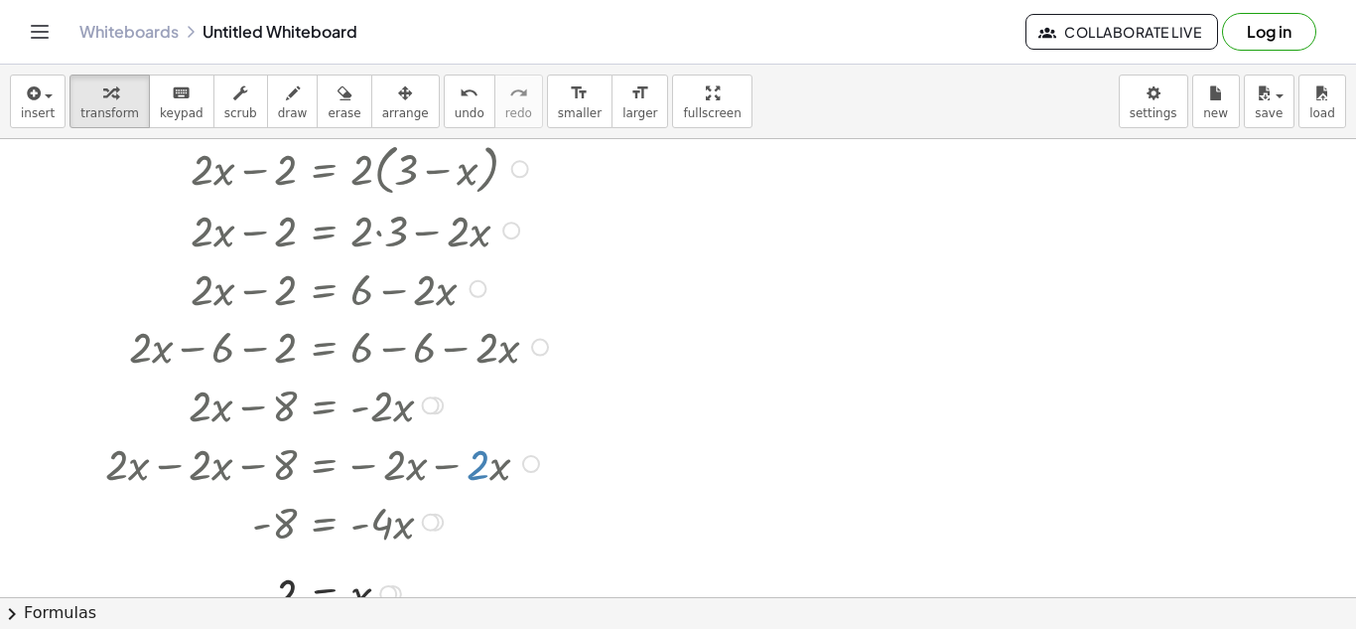
scroll to position [54, 0]
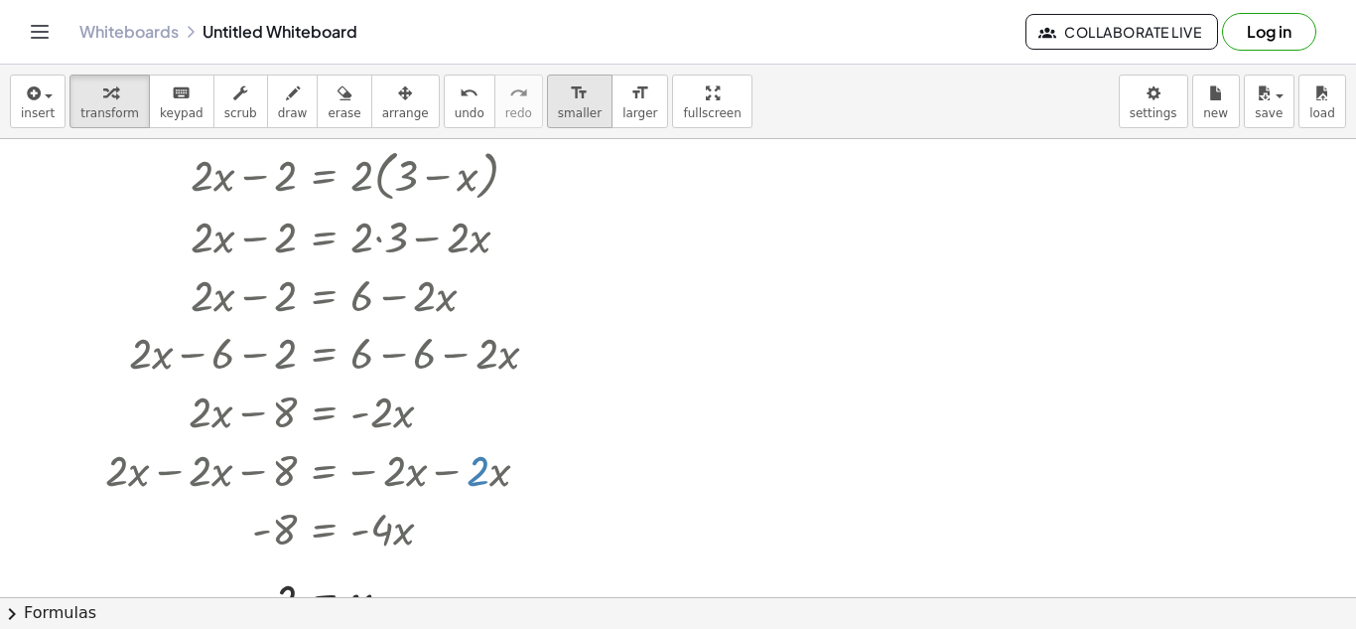
click at [570, 99] on icon "format_size" at bounding box center [579, 93] width 19 height 24
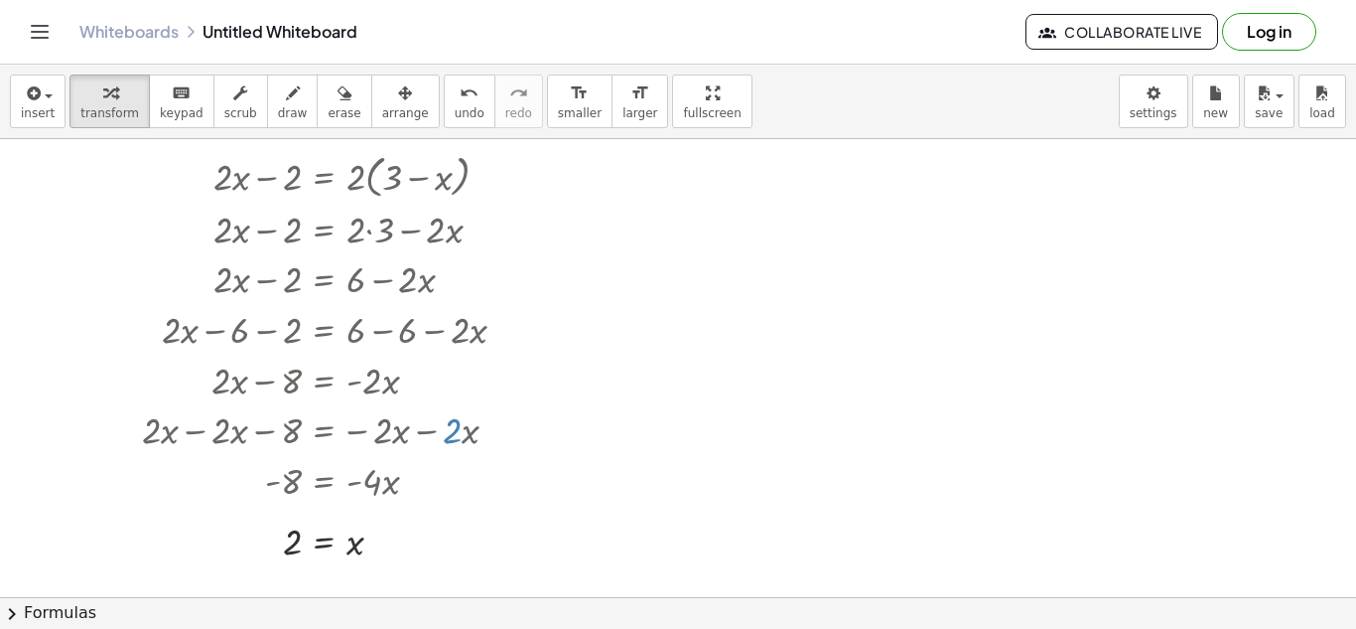
scroll to position [51, 0]
click at [486, 179] on div at bounding box center [488, 178] width 15 height 15
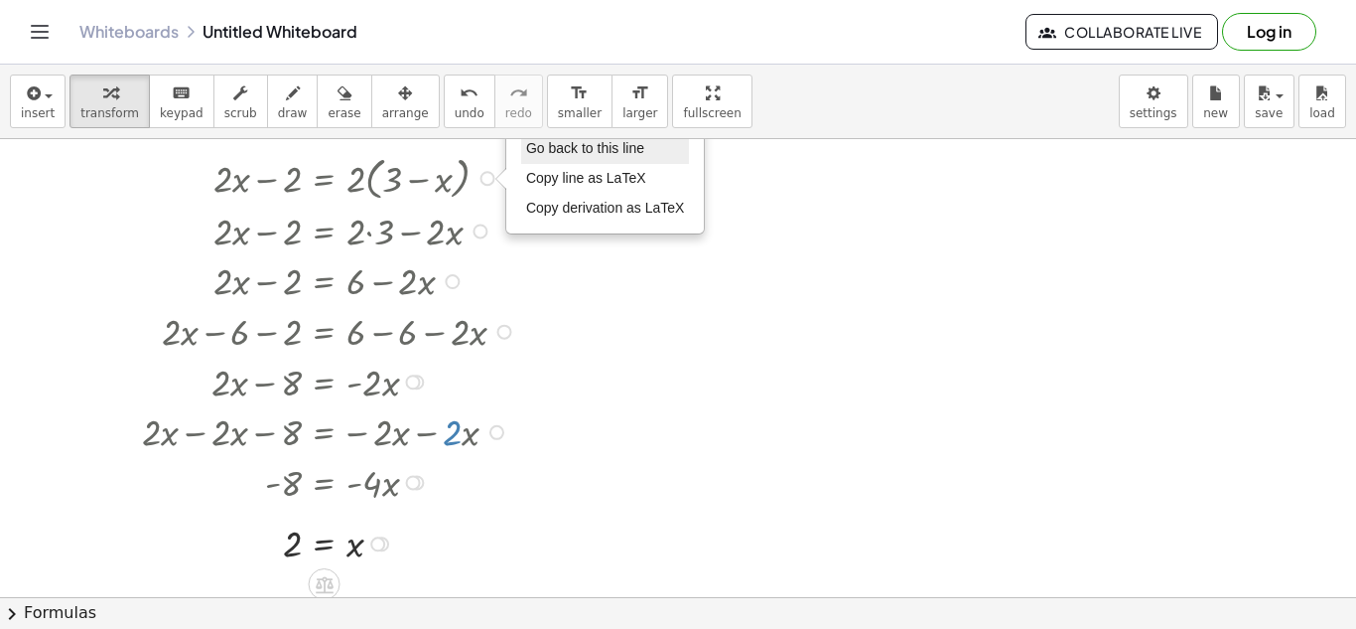
click at [594, 156] on span "Go back to this line" at bounding box center [585, 148] width 118 height 16
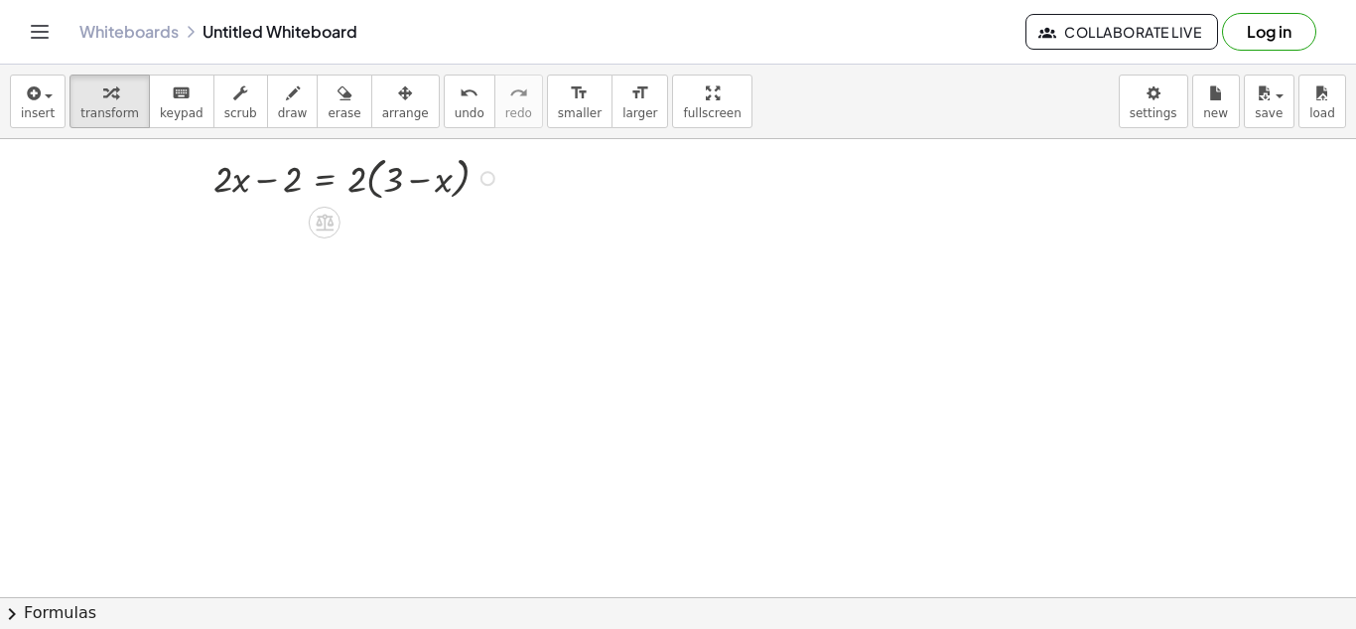
scroll to position [2, 0]
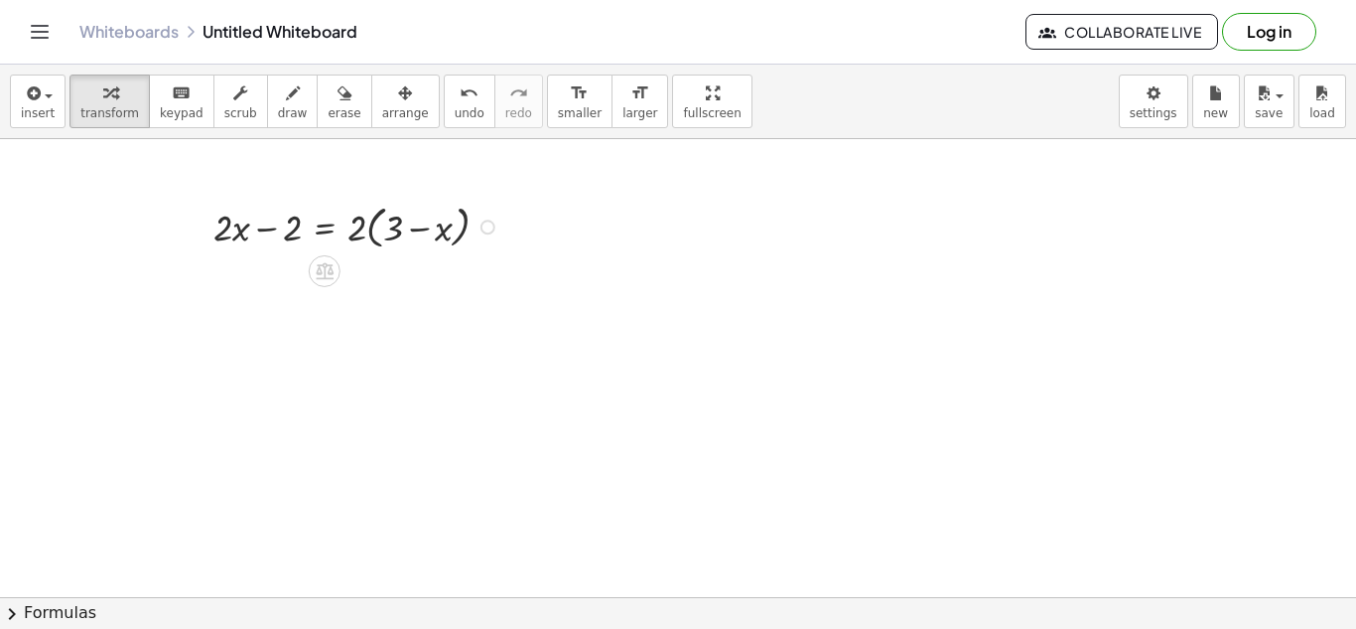
click at [488, 230] on div "Go back to this line Copy line as LaTeX Copy derivation as LaTeX" at bounding box center [488, 226] width 15 height 15
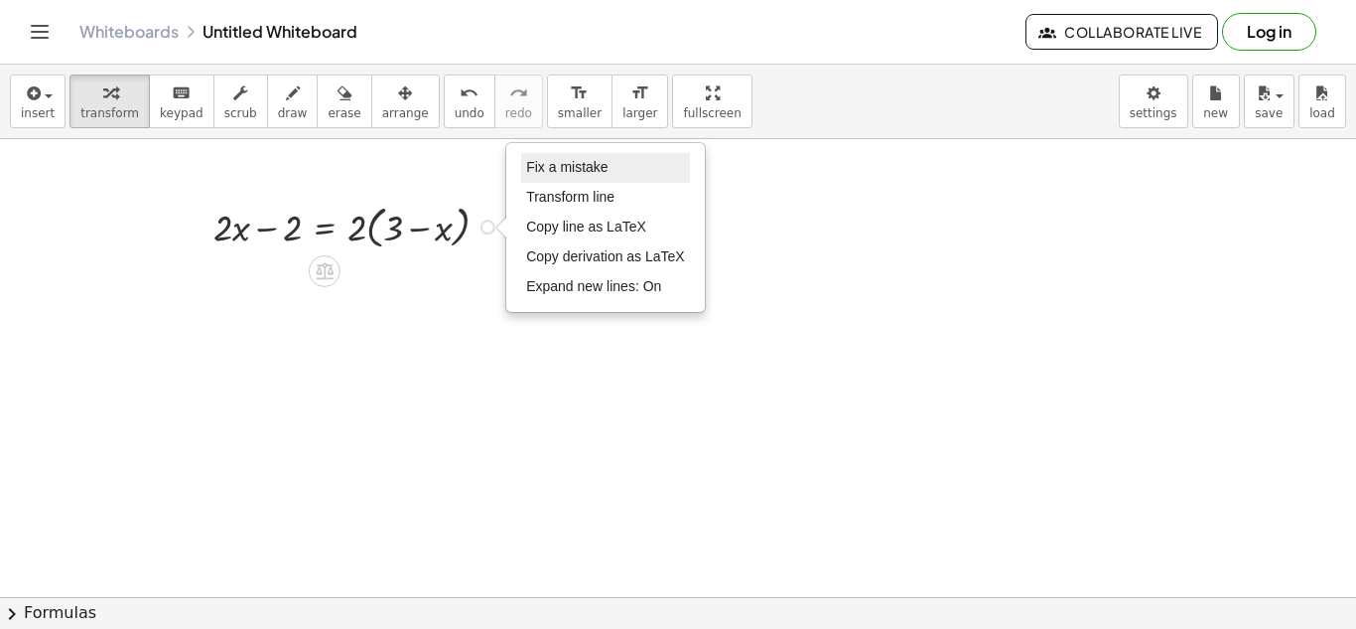
click at [551, 167] on span "Fix a mistake" at bounding box center [566, 167] width 81 height 16
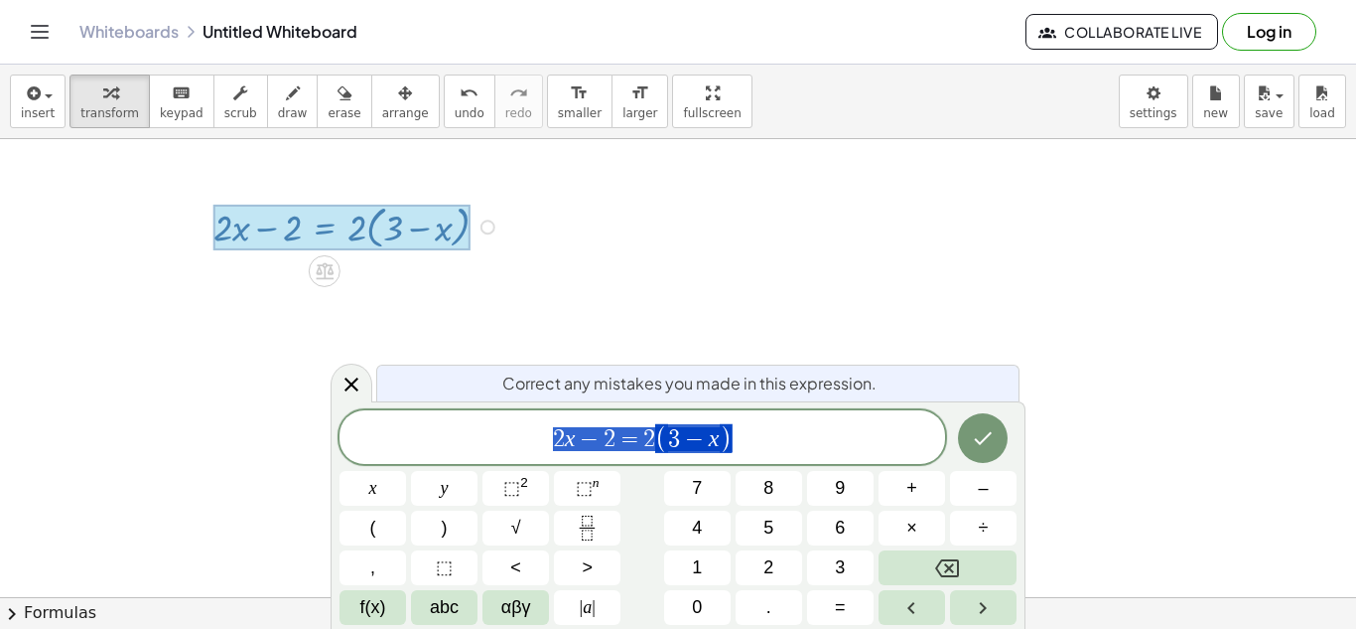
scroll to position [14, 0]
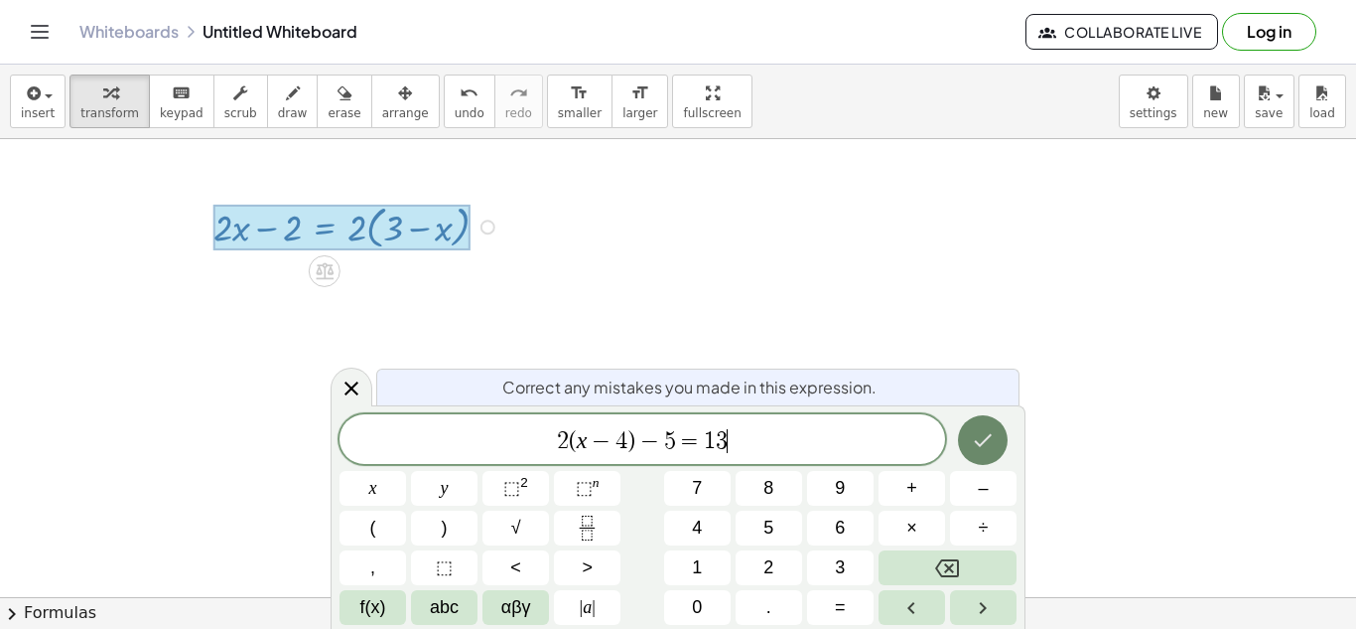
click at [986, 459] on button "Done" at bounding box center [983, 440] width 50 height 50
